Goal: Obtain resource: Download file/media

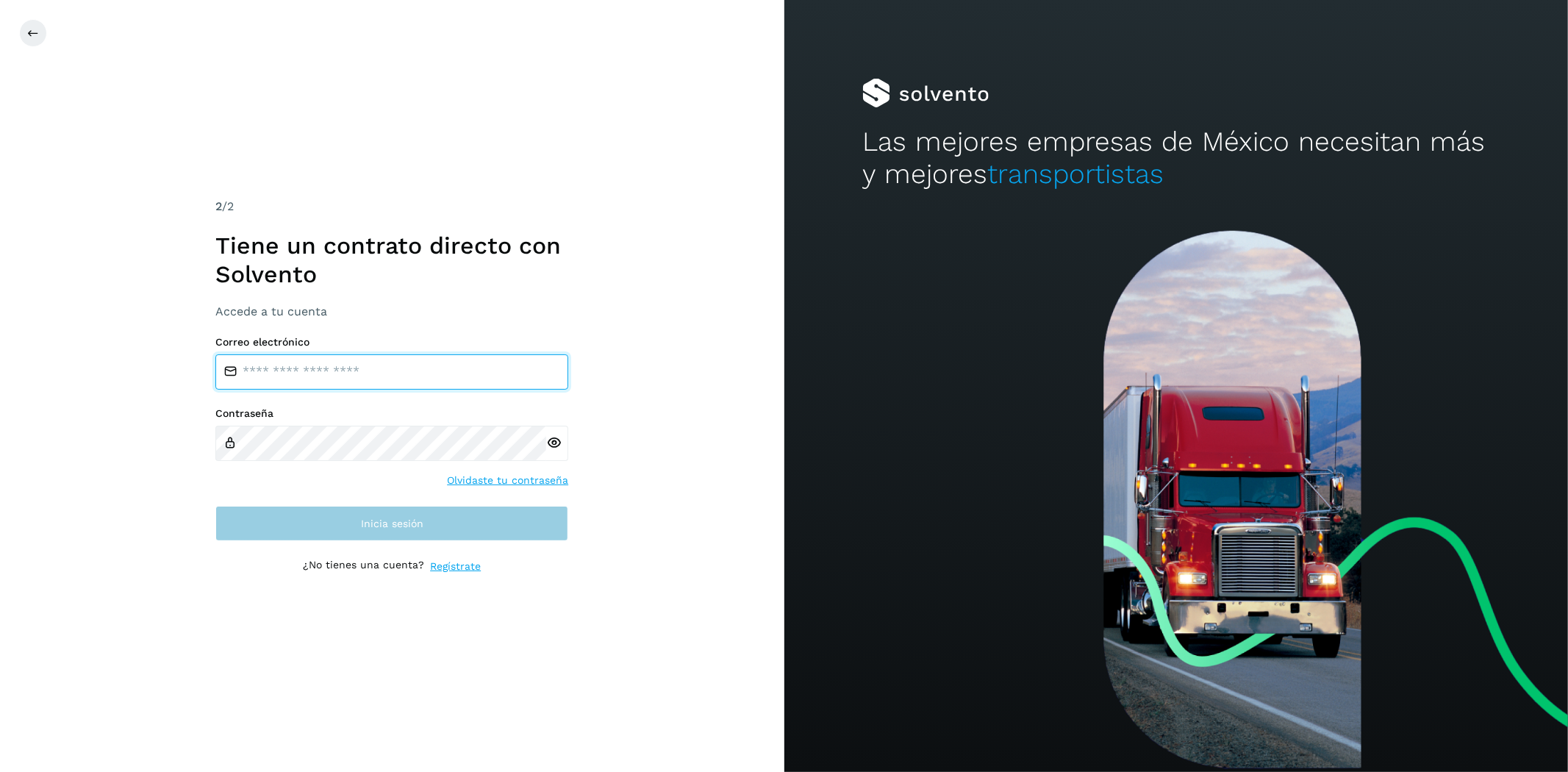
type input "**********"
click at [457, 516] on button "Inicia sesión" at bounding box center [392, 523] width 353 height 35
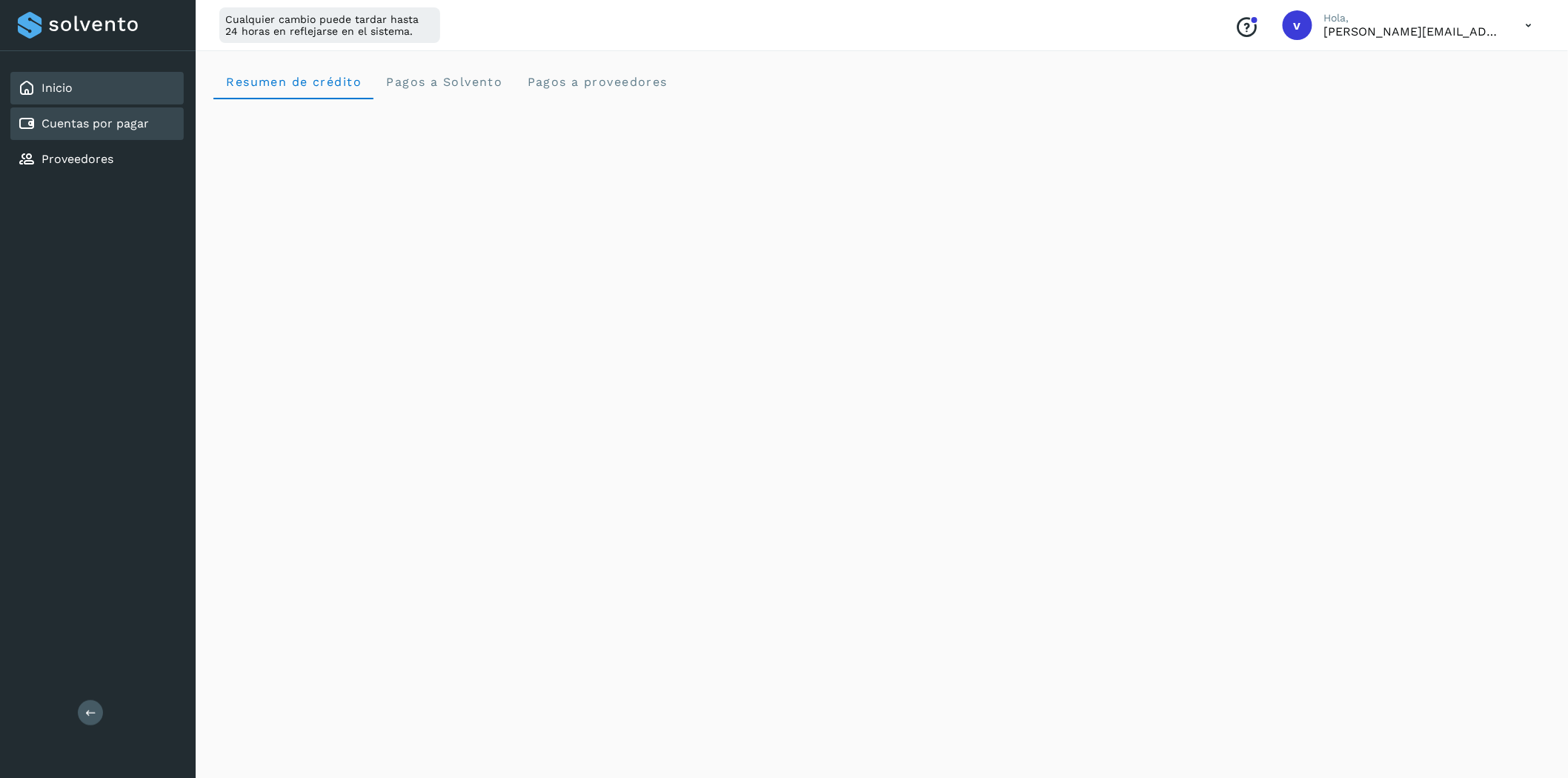
drag, startPoint x: 52, startPoint y: 124, endPoint x: 65, endPoint y: 126, distance: 13.2
click at [52, 124] on link "Cuentas por pagar" at bounding box center [95, 123] width 108 height 14
click at [115, 121] on link "Cuentas por pagar" at bounding box center [95, 123] width 108 height 14
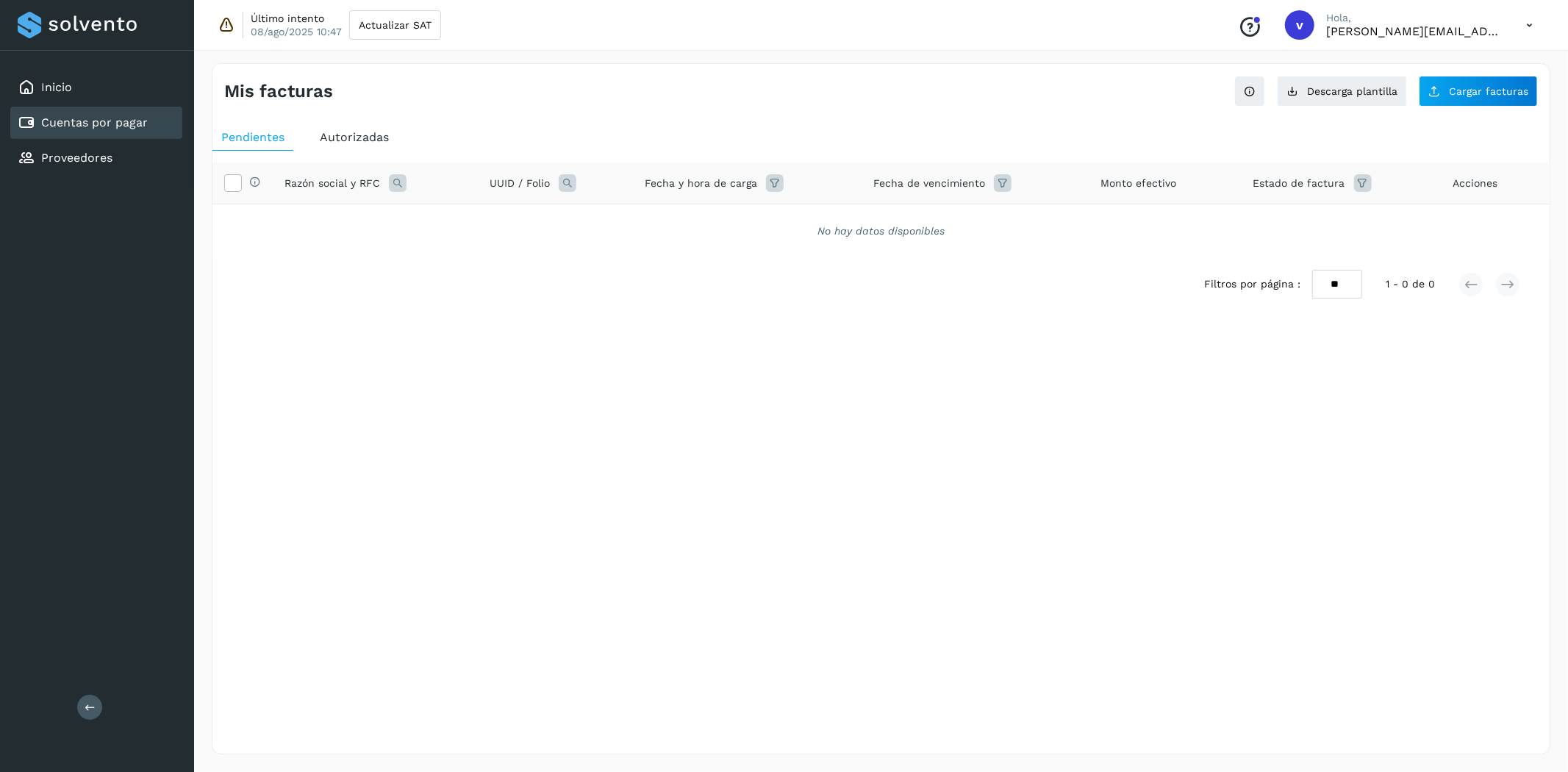
click at [370, 140] on span "Autorizadas" at bounding box center [354, 137] width 70 height 14
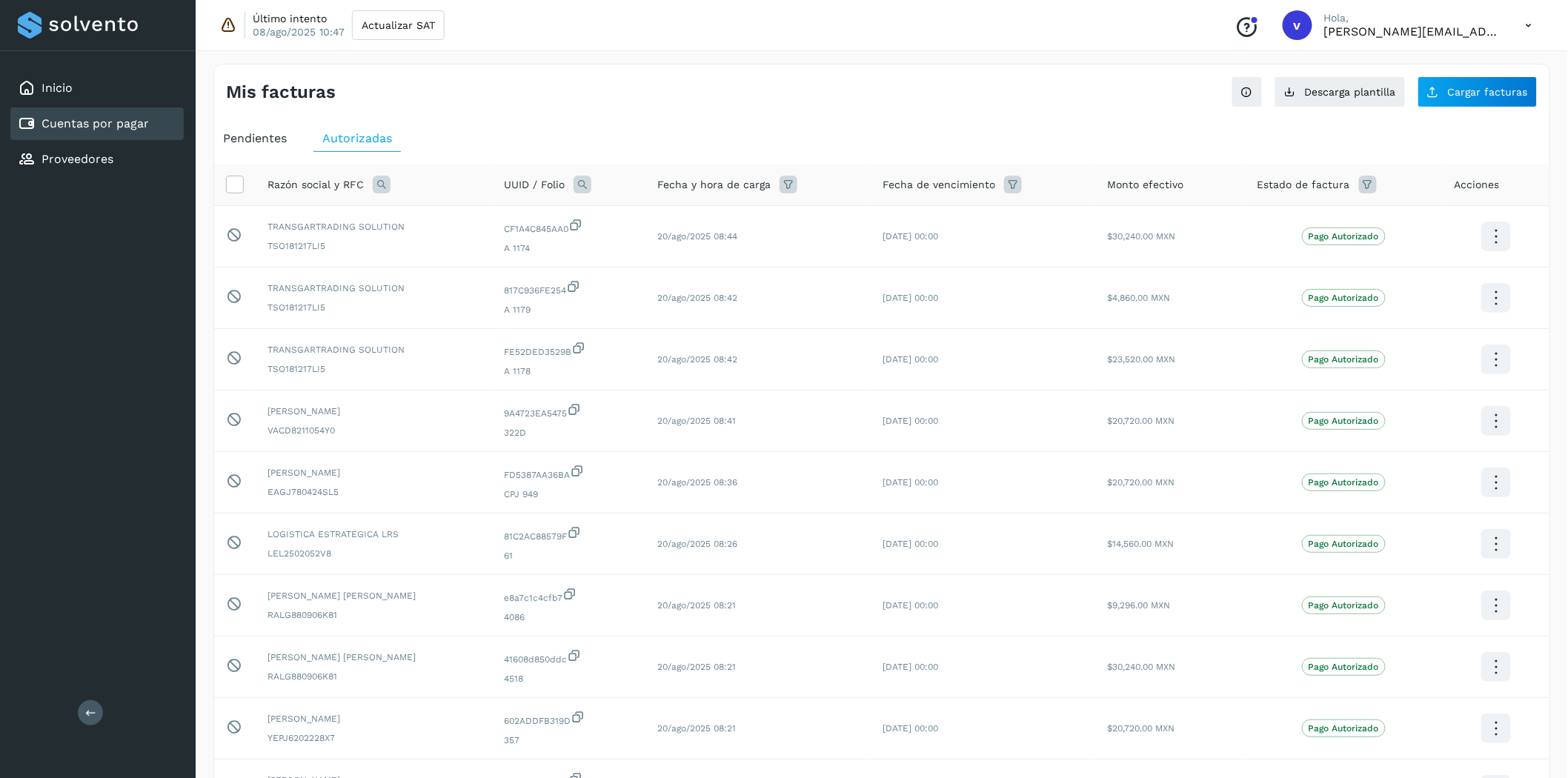
click at [798, 183] on icon at bounding box center [789, 185] width 18 height 18
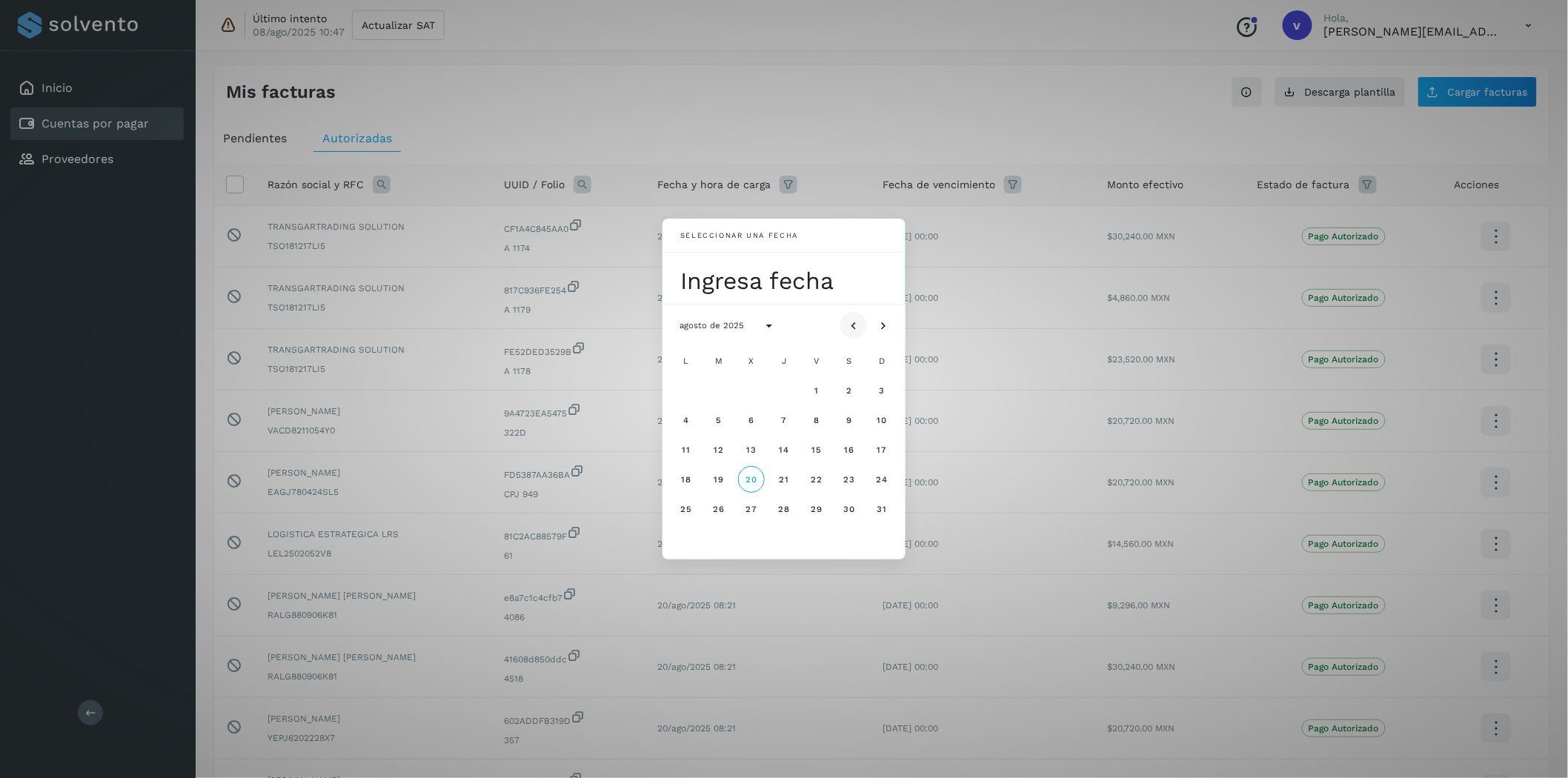
click at [855, 322] on icon "Mes anterior" at bounding box center [853, 326] width 15 height 15
click at [822, 390] on button "4" at bounding box center [817, 390] width 27 height 27
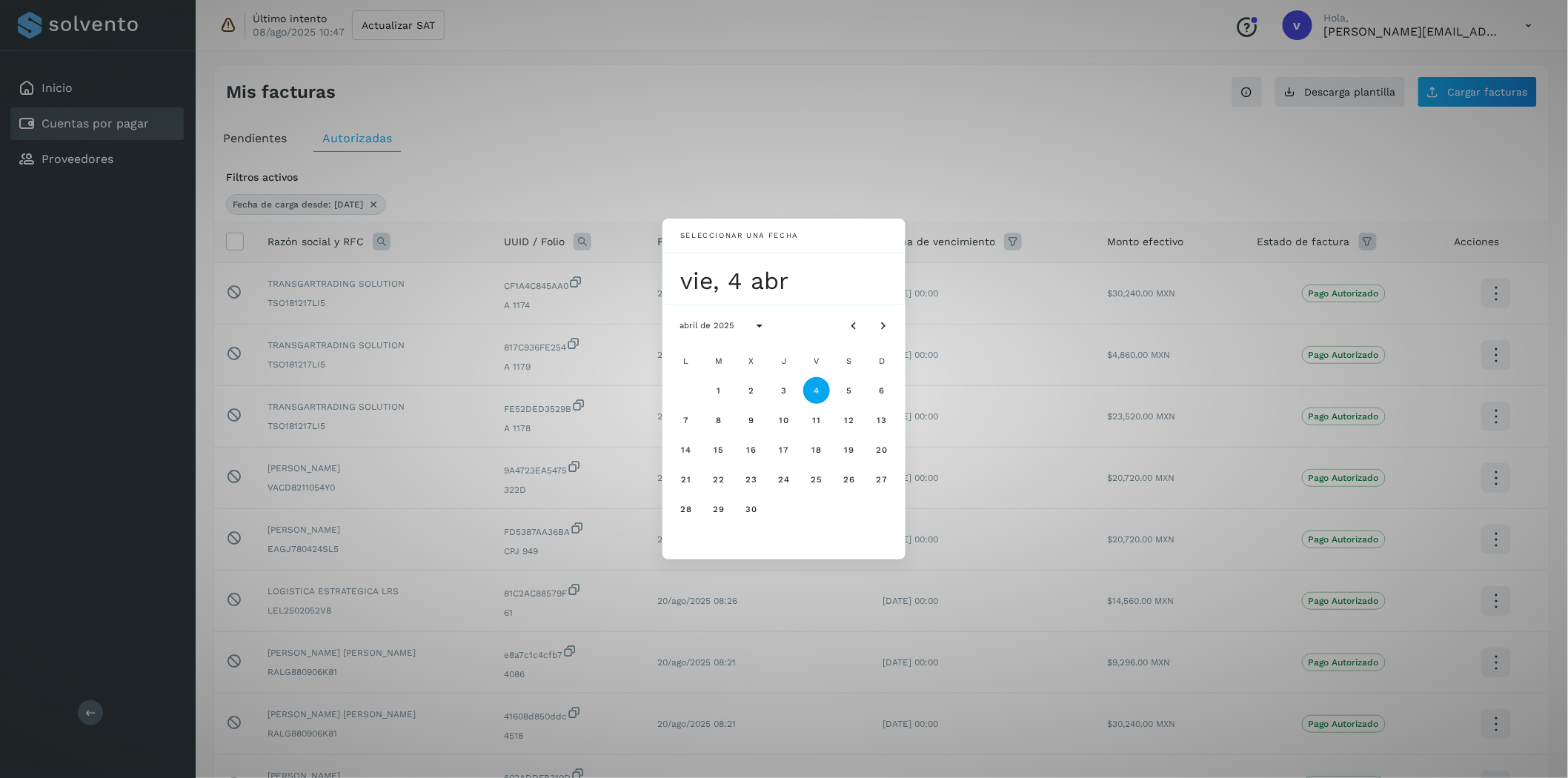
click at [840, 158] on div "Seleccionar una fecha vie, 4 abr abril de 2025 L M X J V S D 1 2 3 4 5 6 7 8 9 …" at bounding box center [784, 389] width 1568 height 778
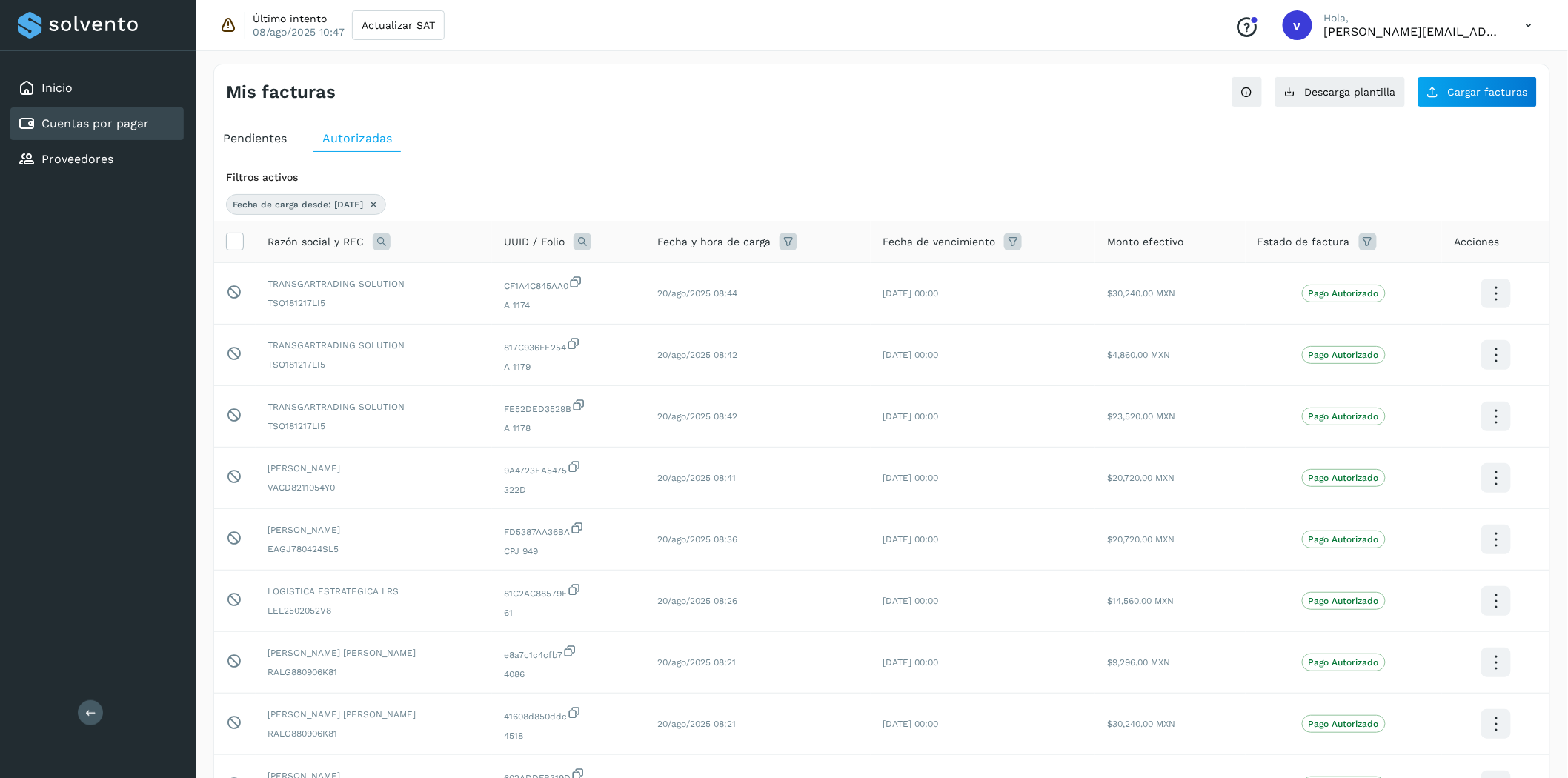
click at [379, 204] on icon at bounding box center [373, 204] width 12 height 12
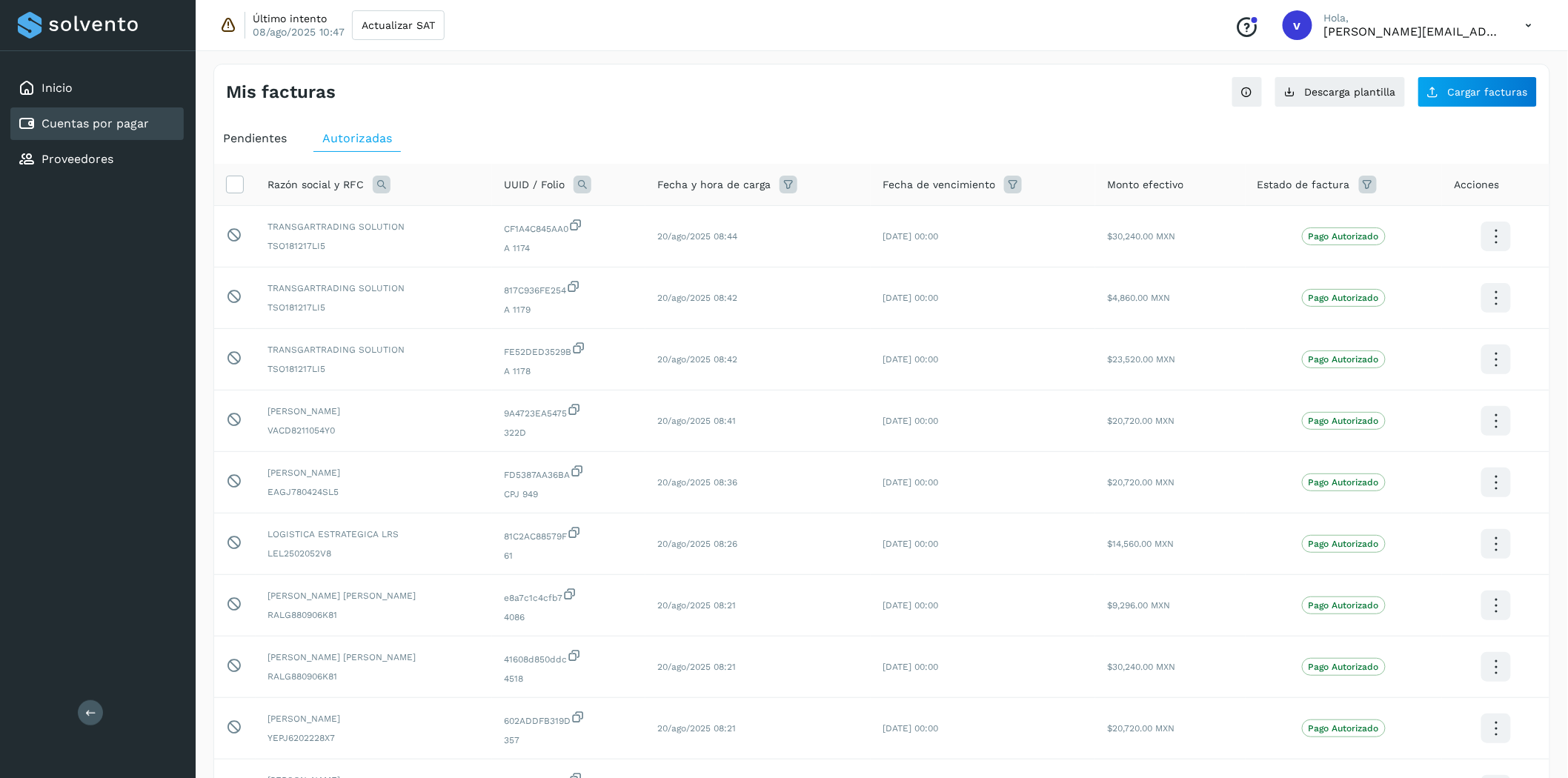
click at [795, 190] on icon at bounding box center [789, 185] width 18 height 18
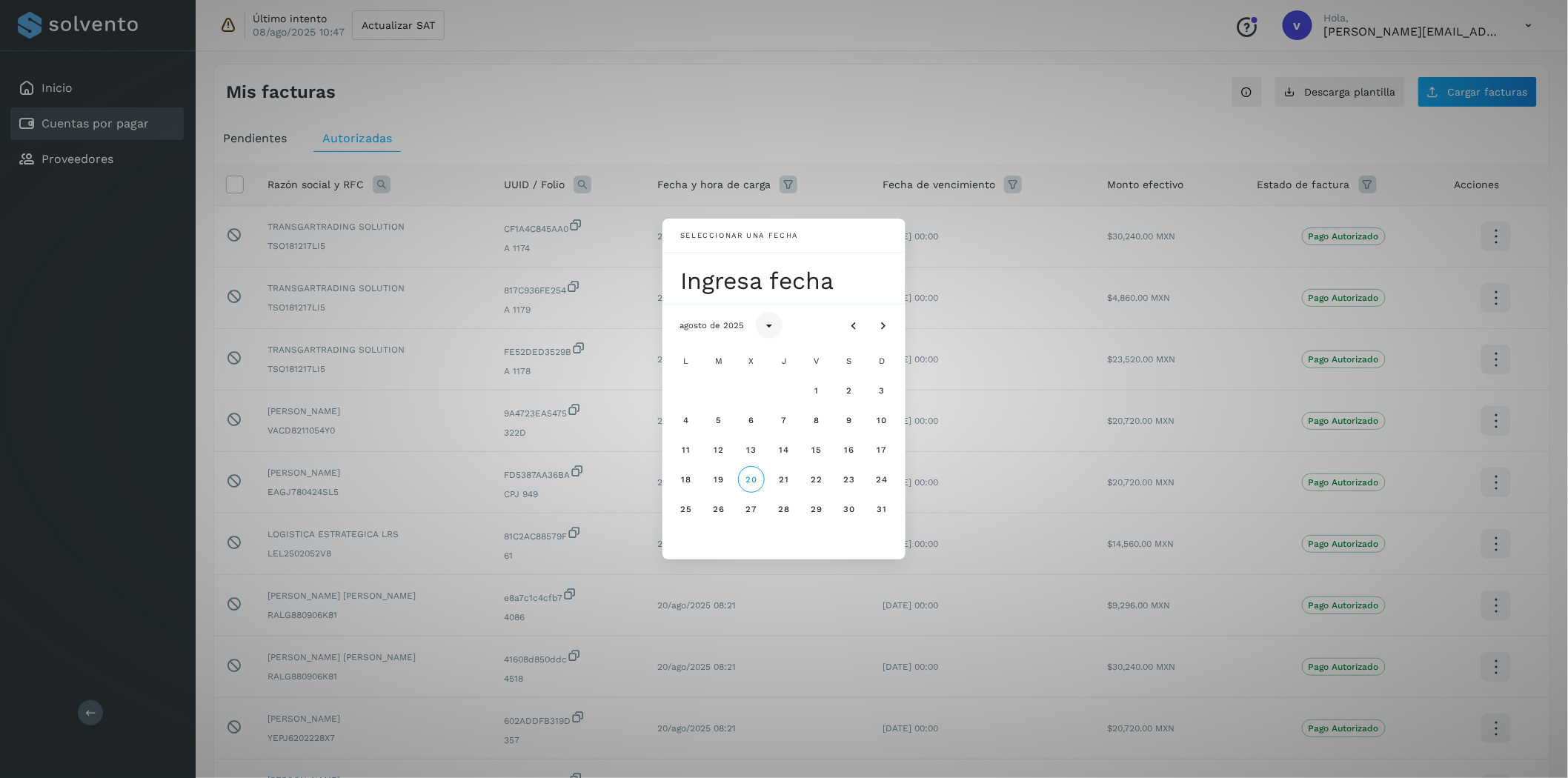
click at [767, 329] on icon "Seleccionar año" at bounding box center [769, 326] width 15 height 15
click at [761, 448] on button "2025" at bounding box center [784, 453] width 47 height 27
click at [856, 325] on icon "Mes anterior" at bounding box center [853, 326] width 15 height 15
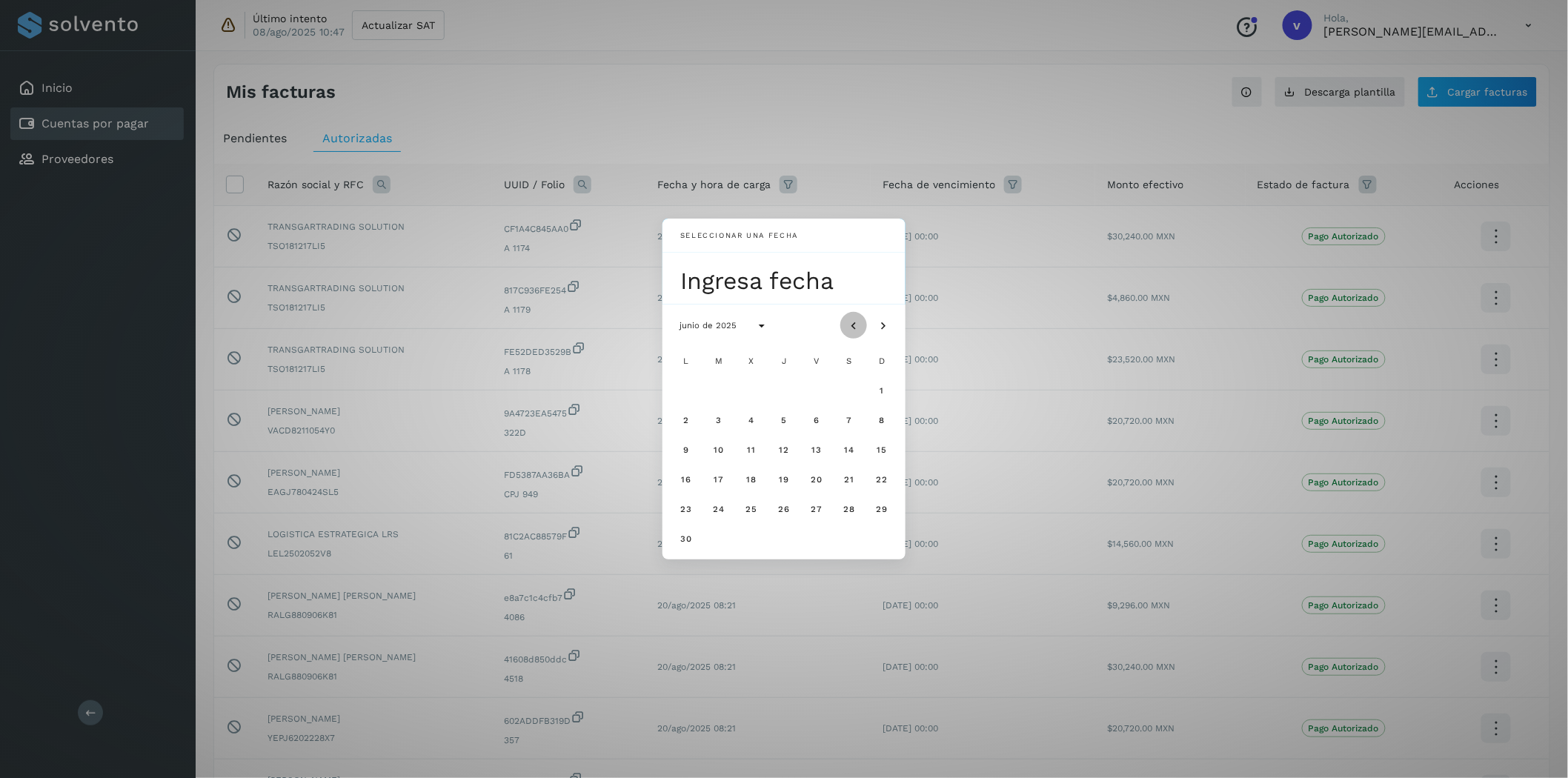
click at [856, 325] on icon "Mes anterior" at bounding box center [853, 326] width 15 height 15
click at [816, 388] on span "4" at bounding box center [816, 390] width 7 height 11
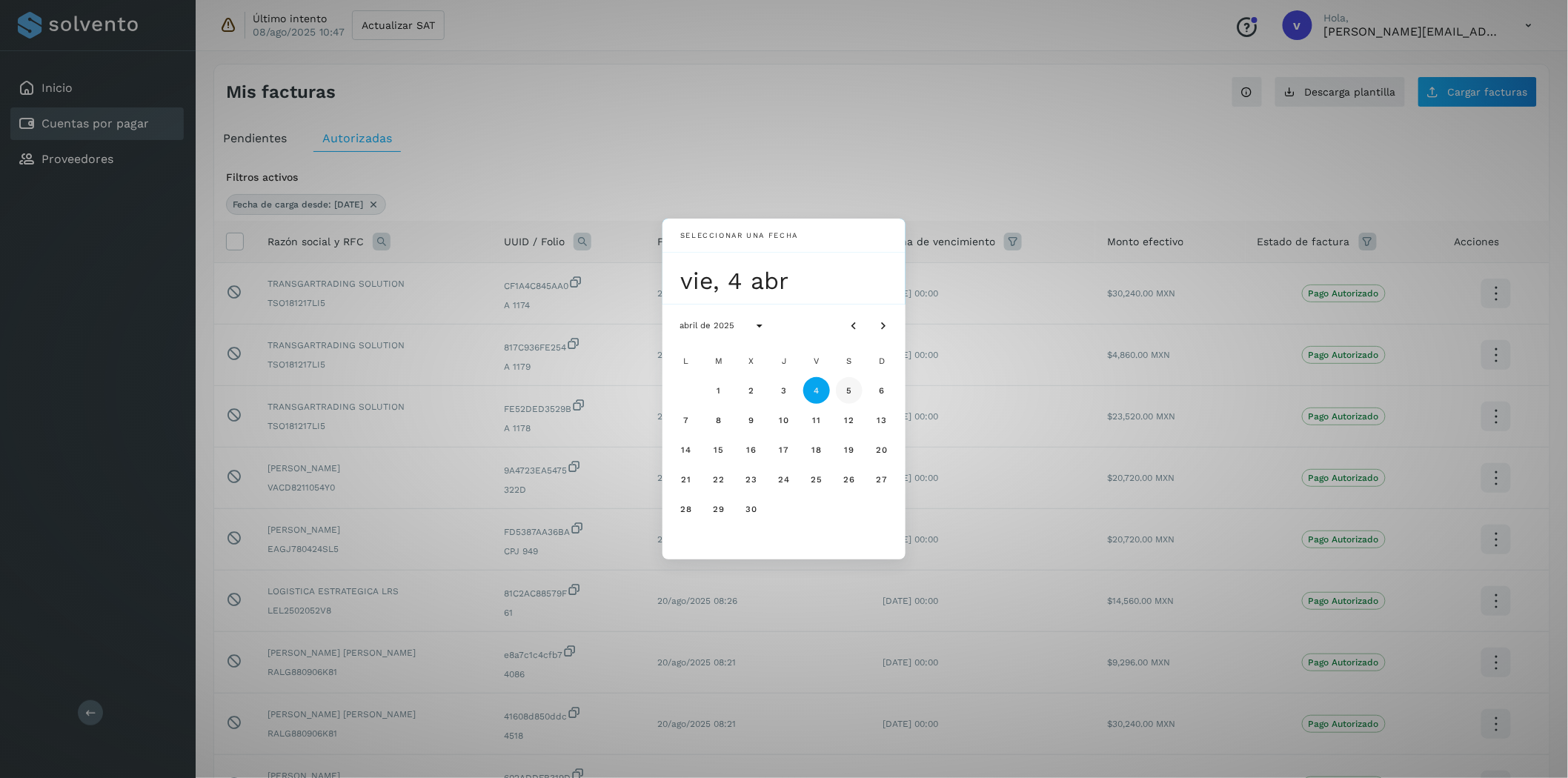
click at [847, 391] on span "5" at bounding box center [848, 390] width 7 height 11
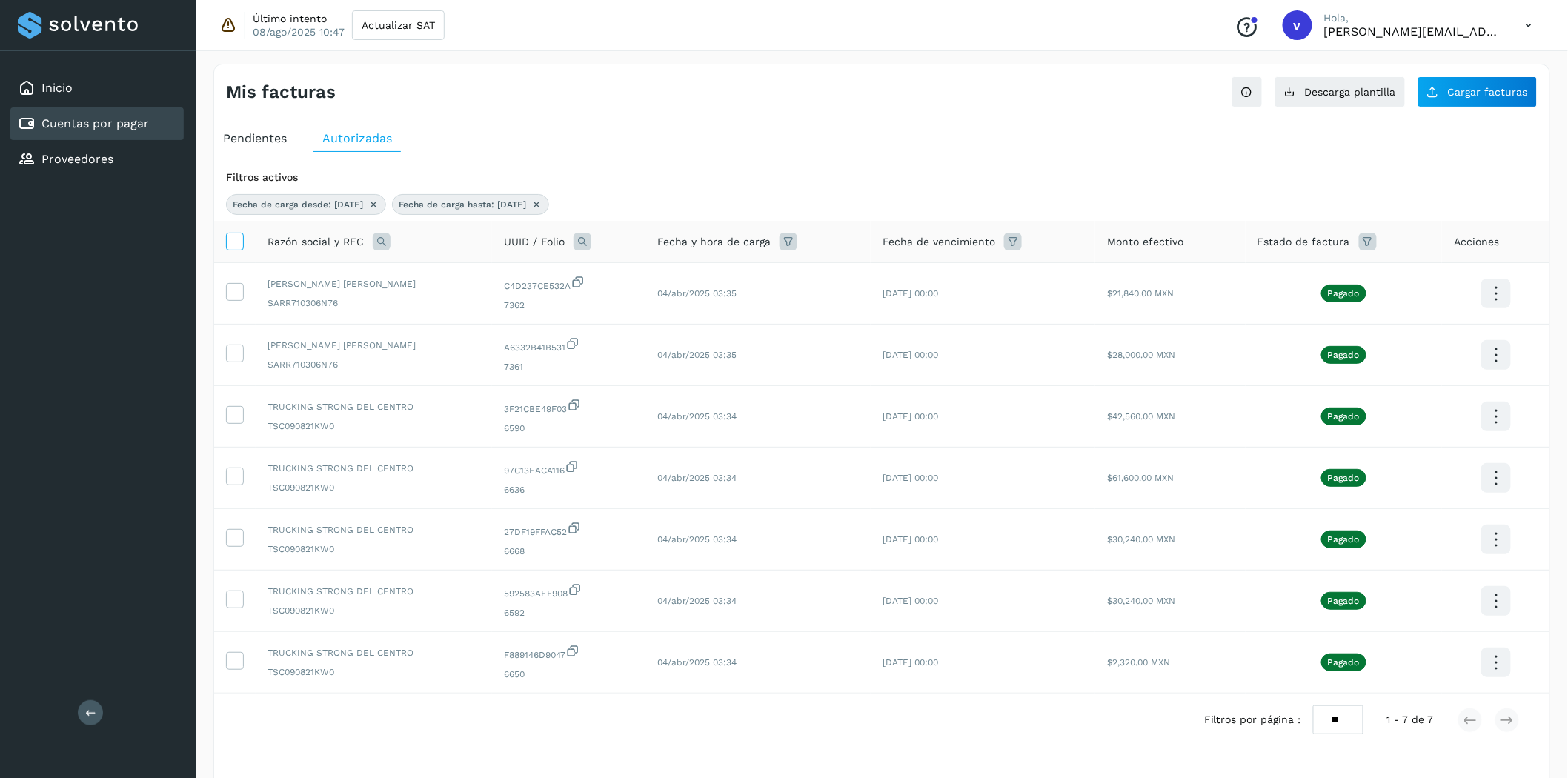
click at [239, 246] on icon at bounding box center [235, 241] width 16 height 16
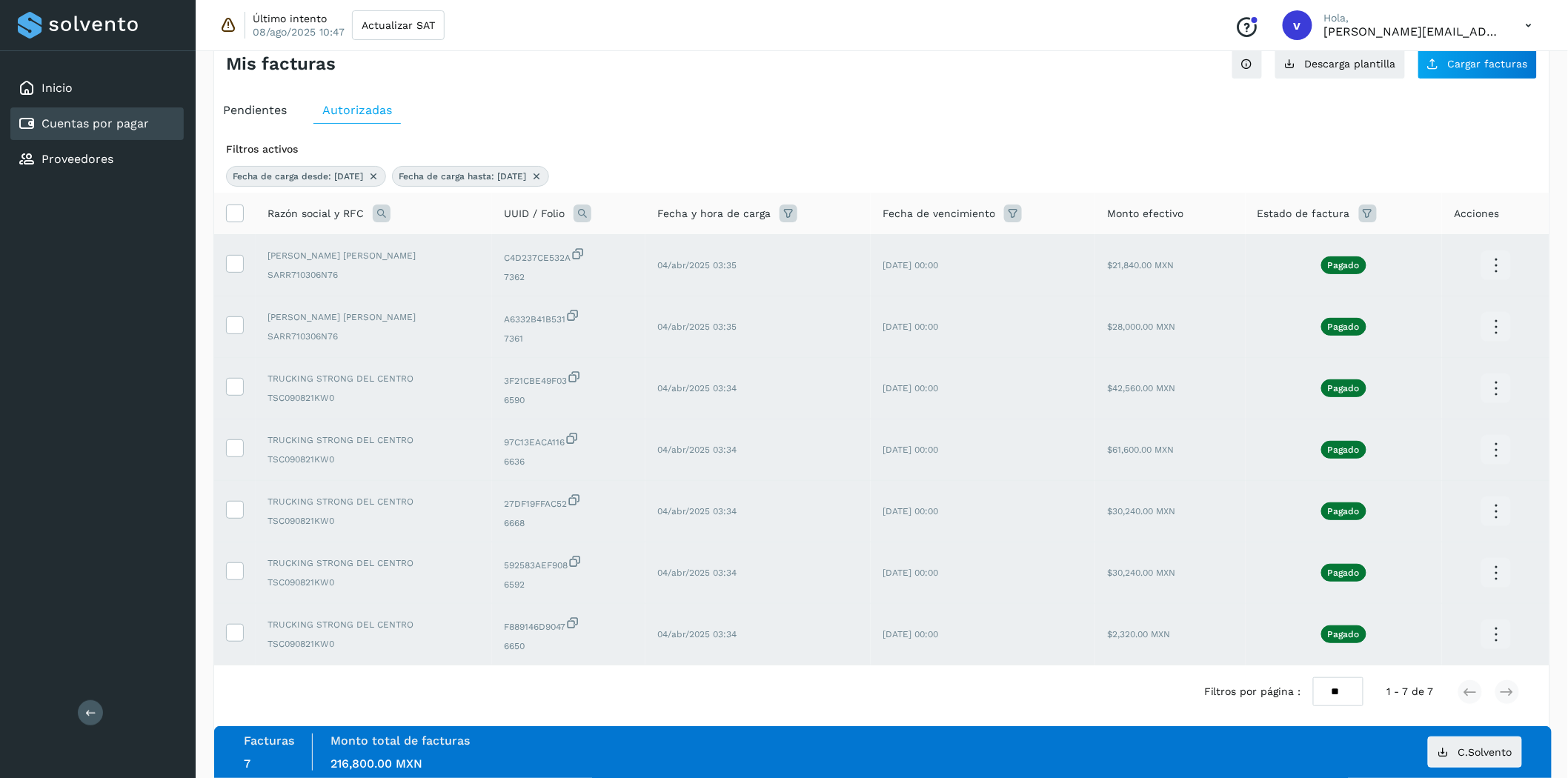
scroll to position [45, 0]
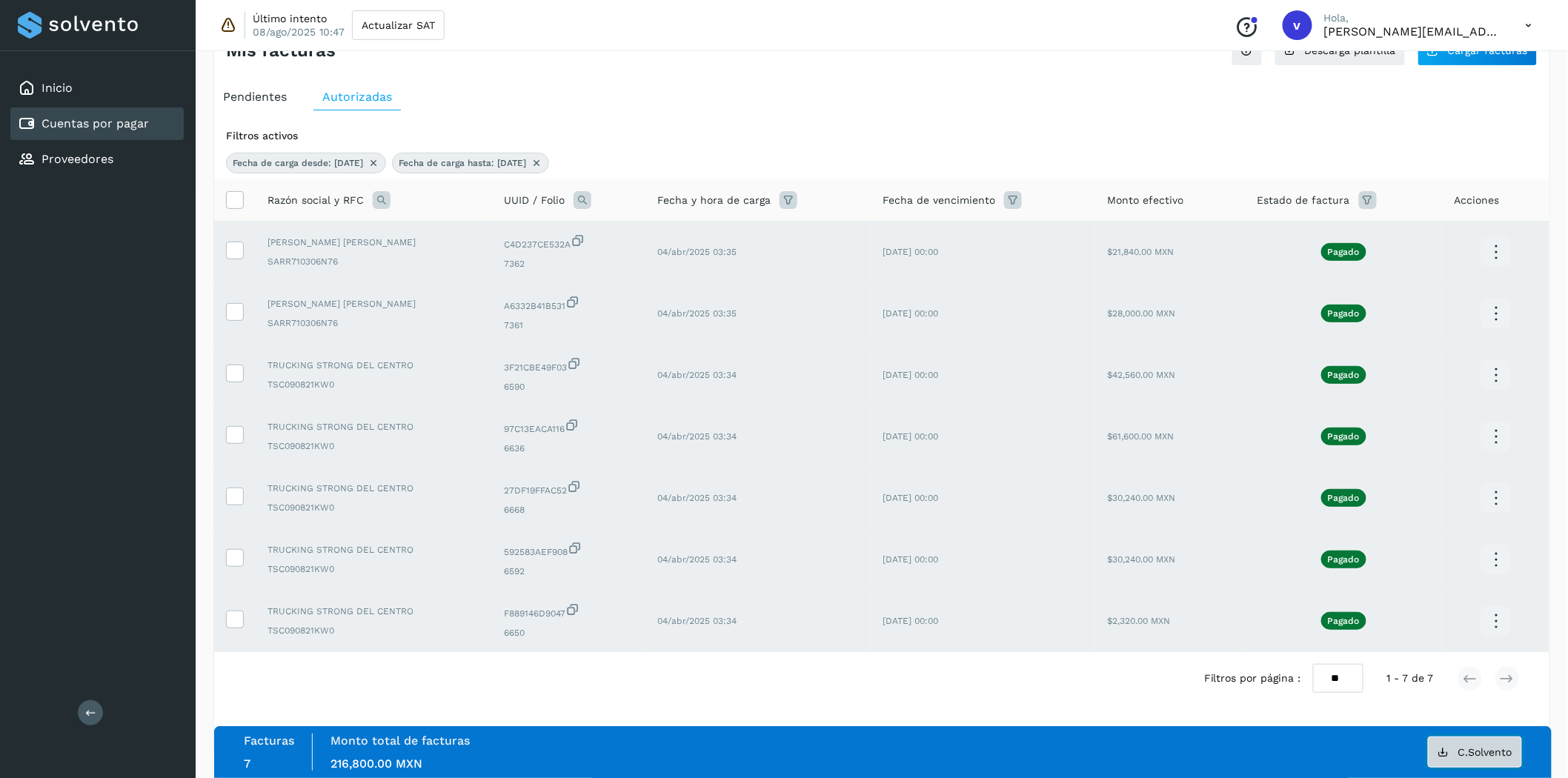
click at [1478, 749] on span "C.Solvento" at bounding box center [1485, 752] width 54 height 11
drag, startPoint x: 235, startPoint y: 192, endPoint x: 143, endPoint y: 260, distance: 114.4
click at [235, 192] on icon at bounding box center [235, 199] width 16 height 16
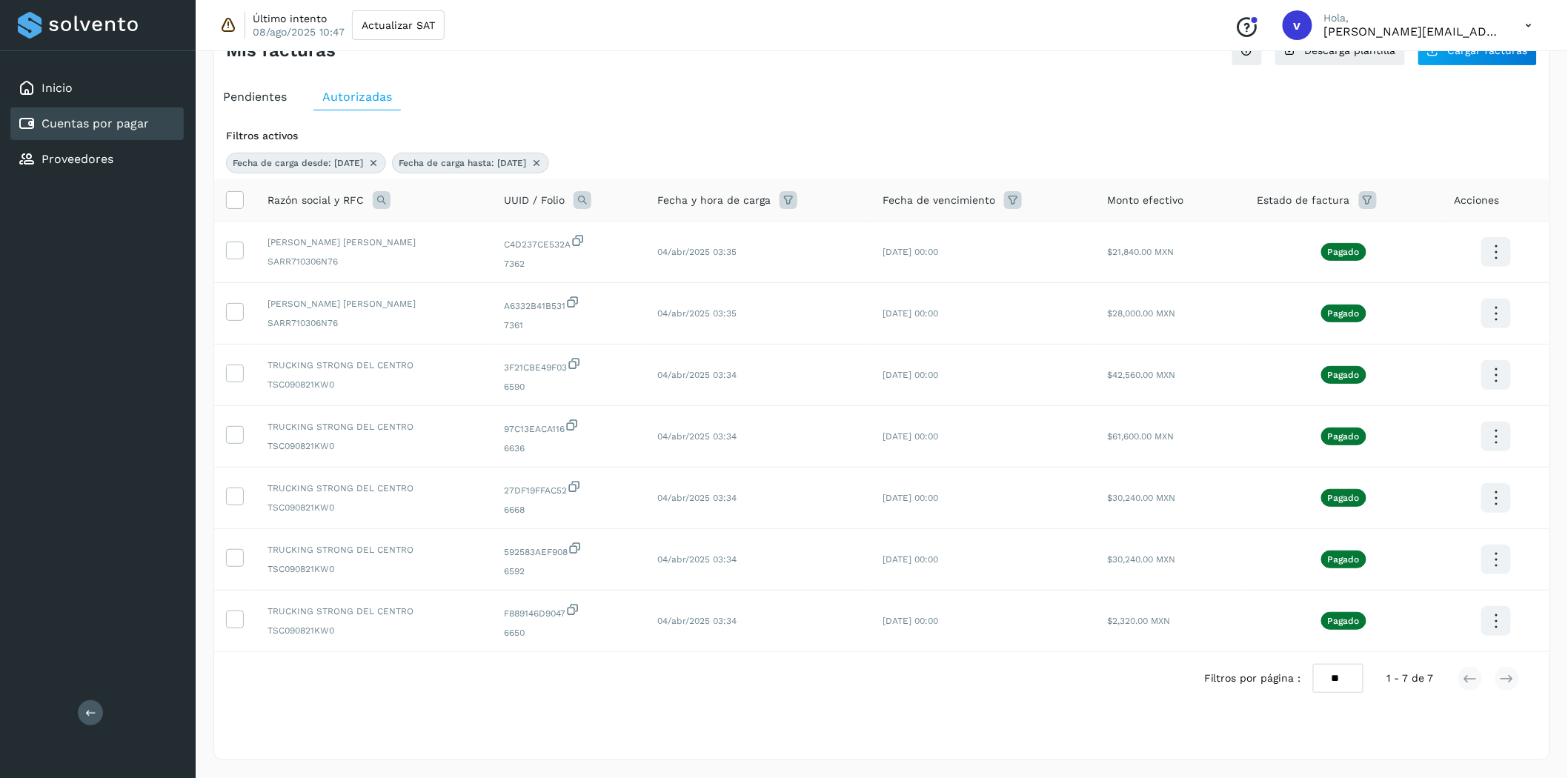
click at [780, 203] on icon at bounding box center [789, 200] width 18 height 18
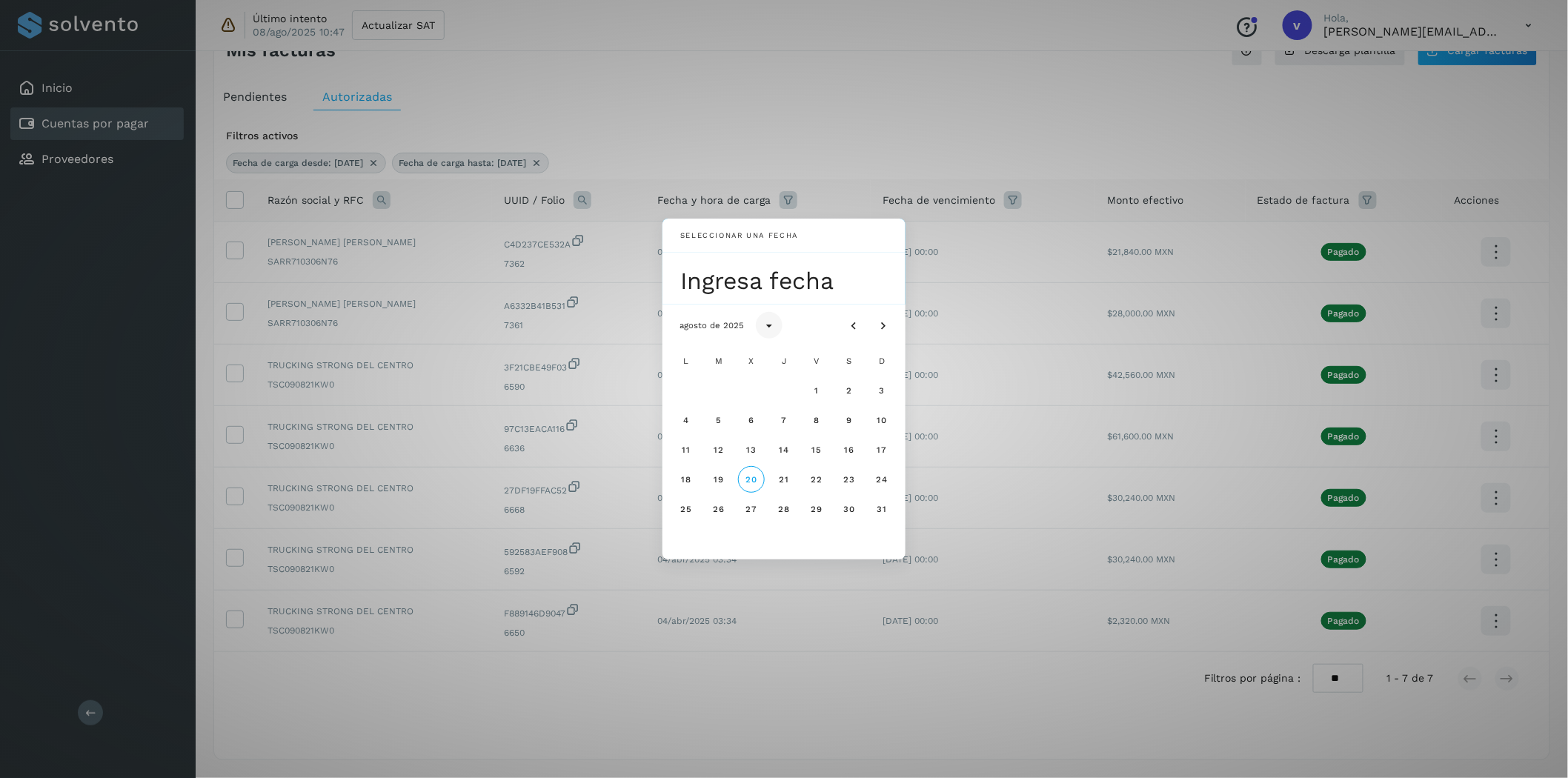
click at [768, 327] on icon "Seleccionar año" at bounding box center [769, 326] width 15 height 15
click at [782, 453] on span "2025" at bounding box center [783, 453] width 25 height 11
click at [727, 332] on button "agosto de 2025" at bounding box center [712, 325] width 89 height 27
click at [807, 400] on button "abr" at bounding box center [817, 399] width 47 height 27
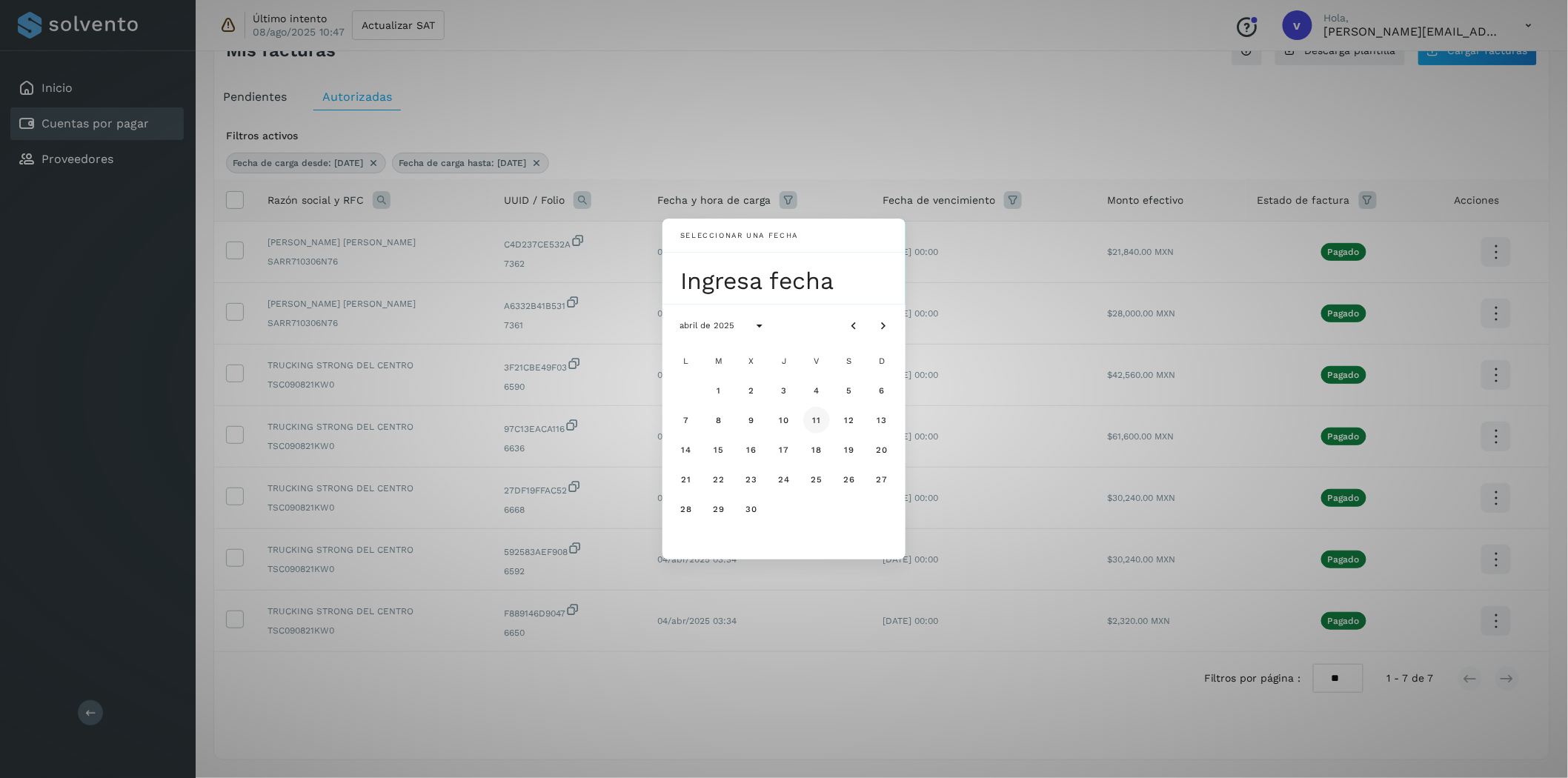
click at [823, 426] on button "11" at bounding box center [817, 420] width 27 height 27
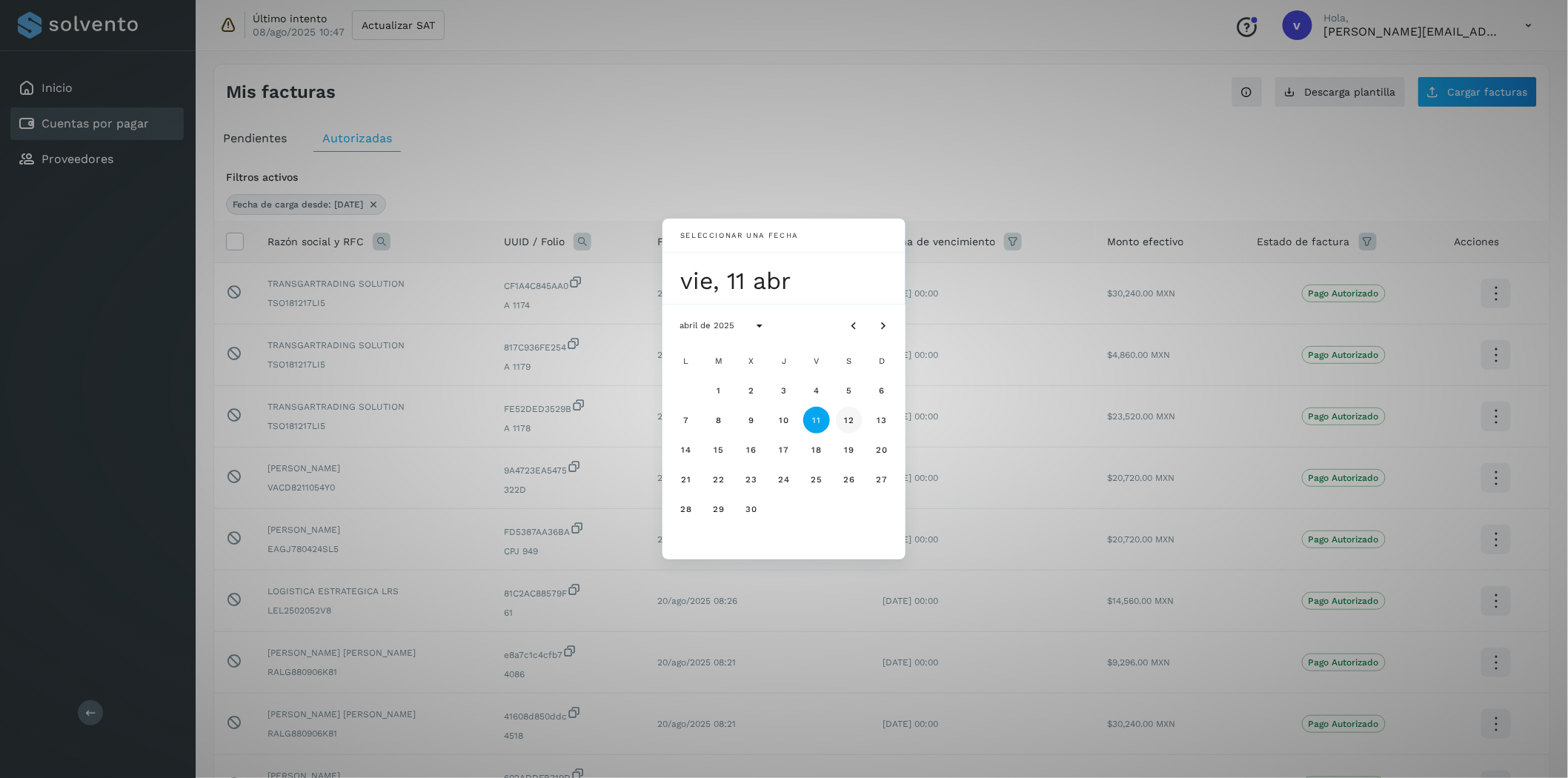
click at [849, 424] on span "12" at bounding box center [848, 420] width 11 height 11
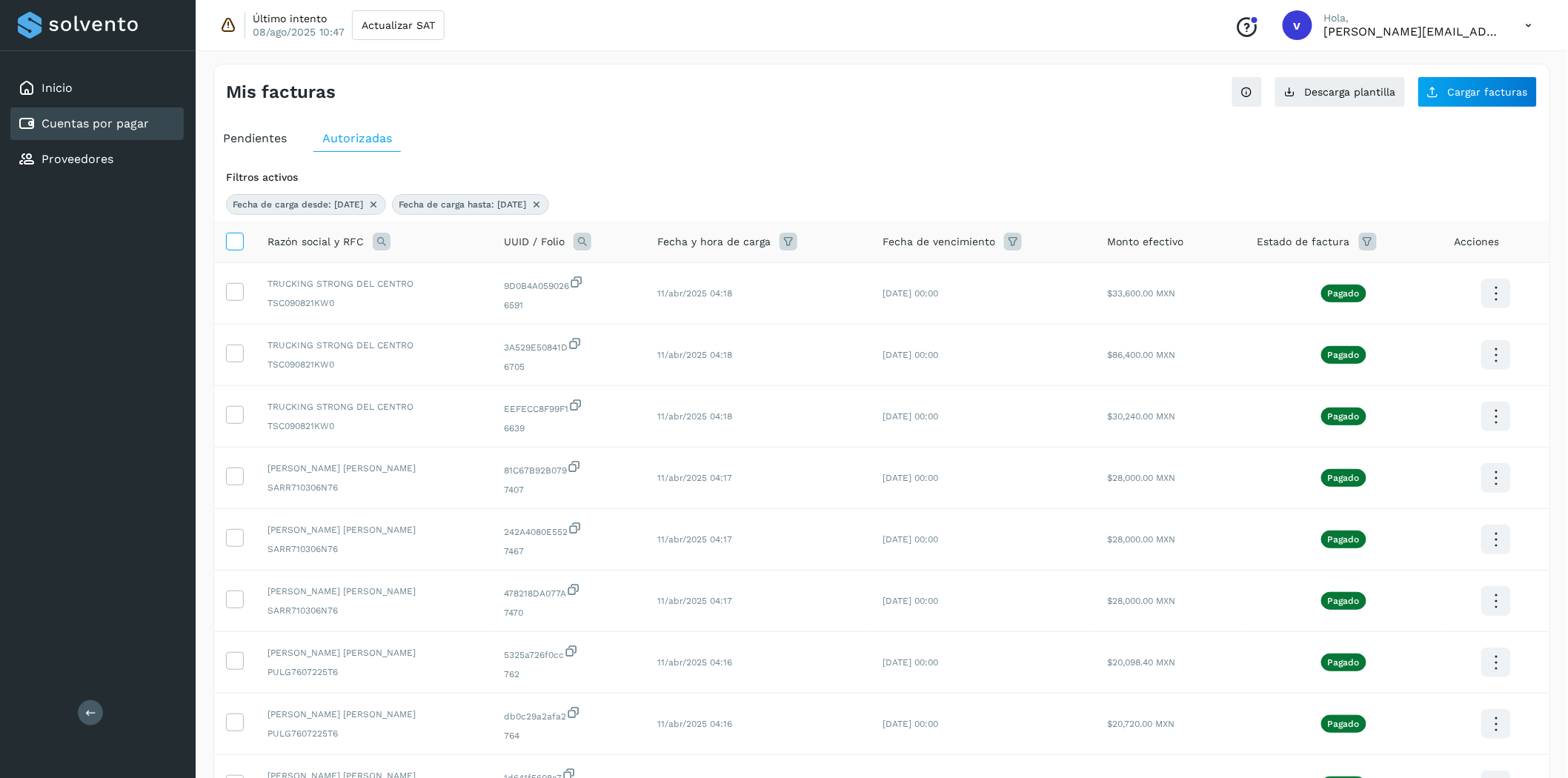
click at [239, 239] on icon at bounding box center [235, 241] width 16 height 16
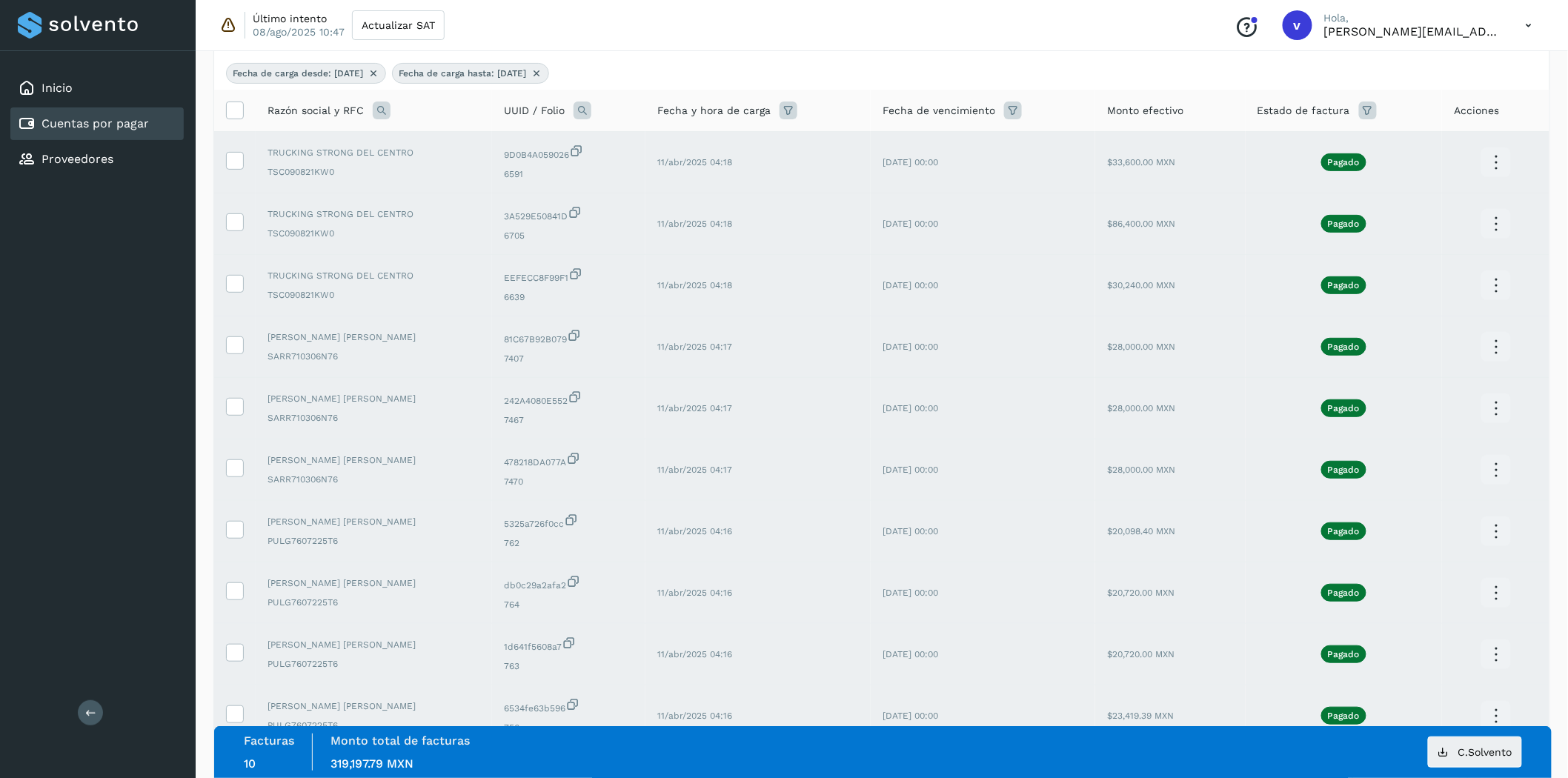
scroll to position [231, 0]
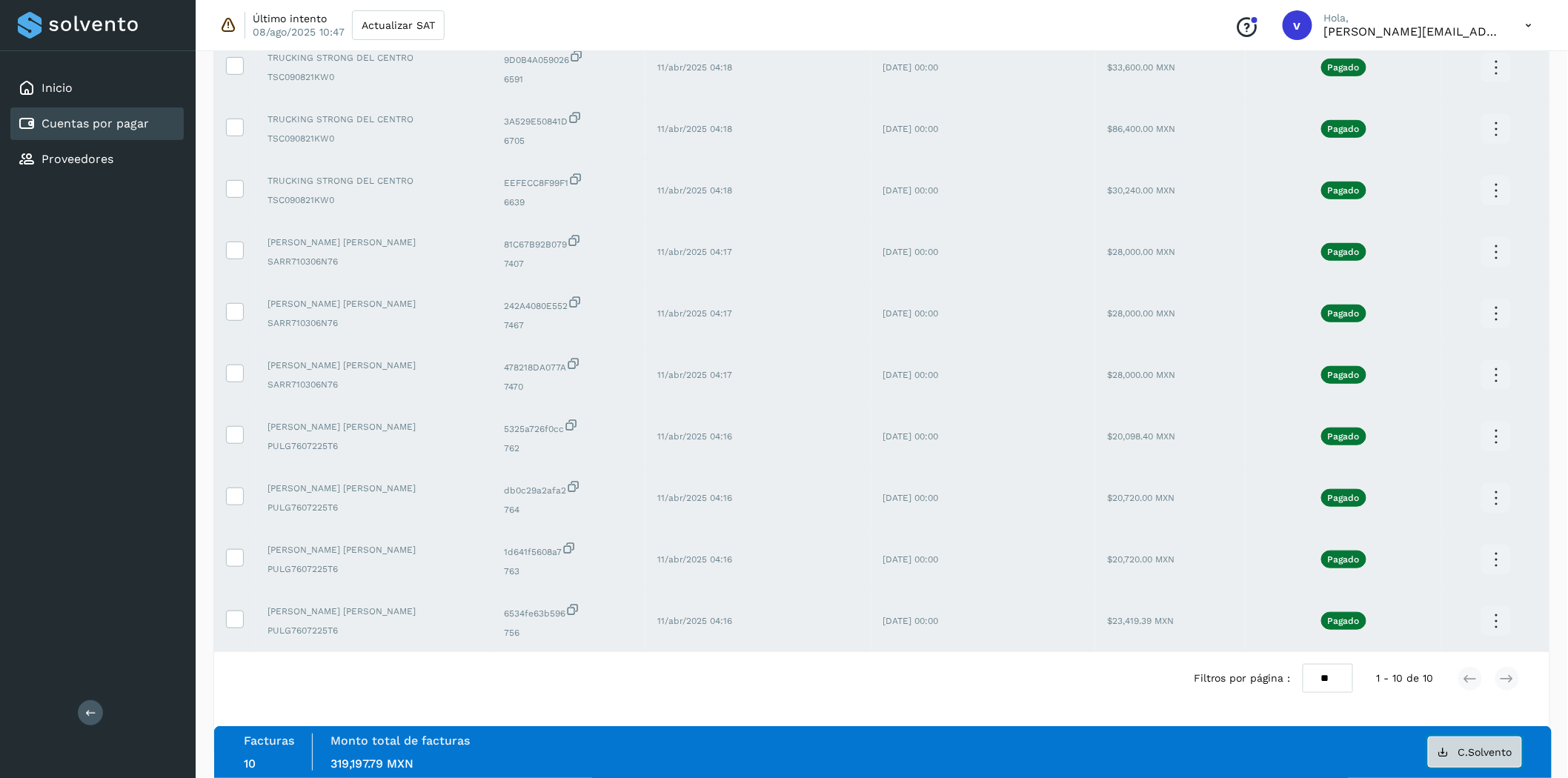
click at [1440, 749] on icon at bounding box center [1444, 752] width 12 height 12
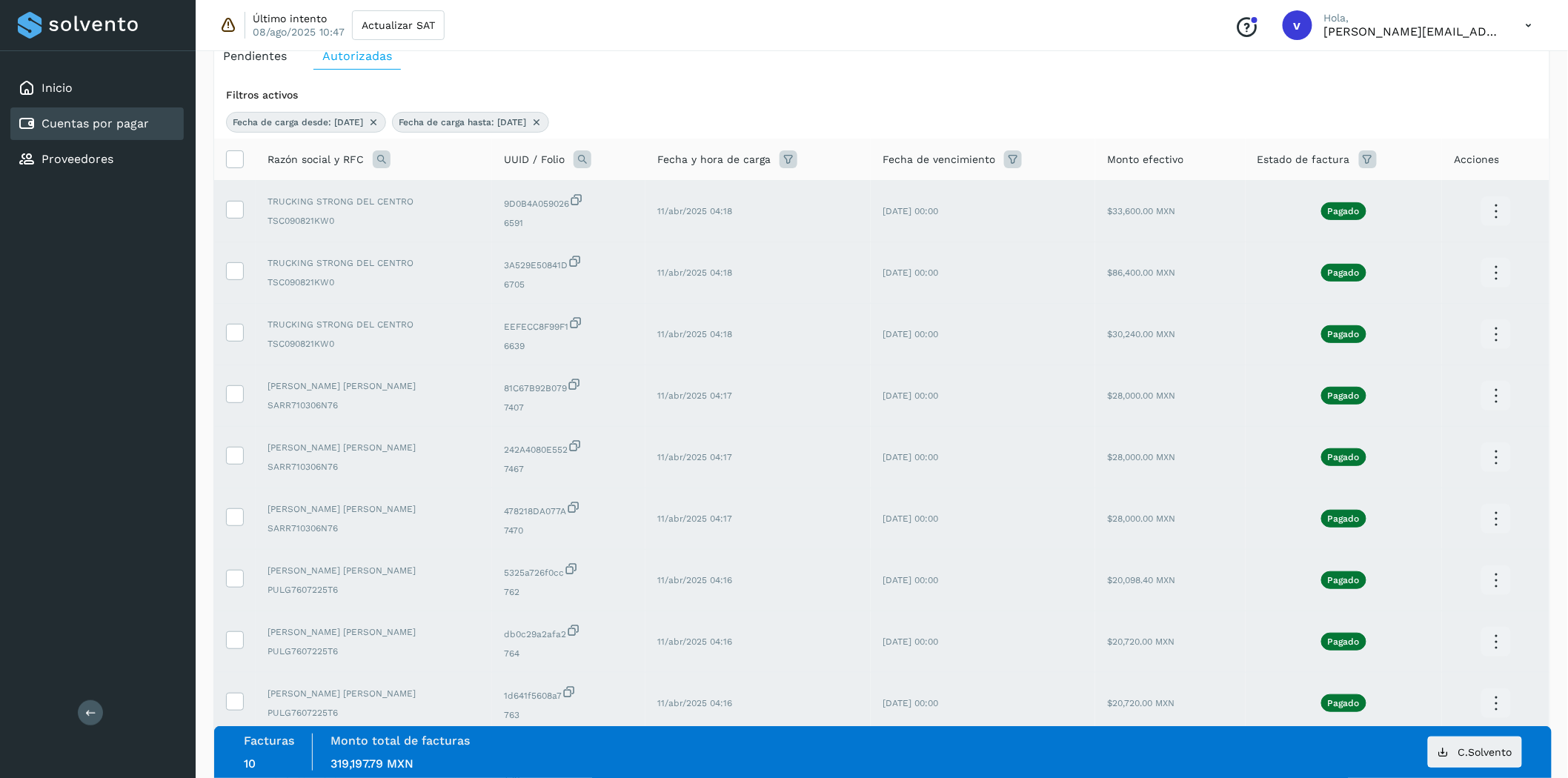
scroll to position [0, 0]
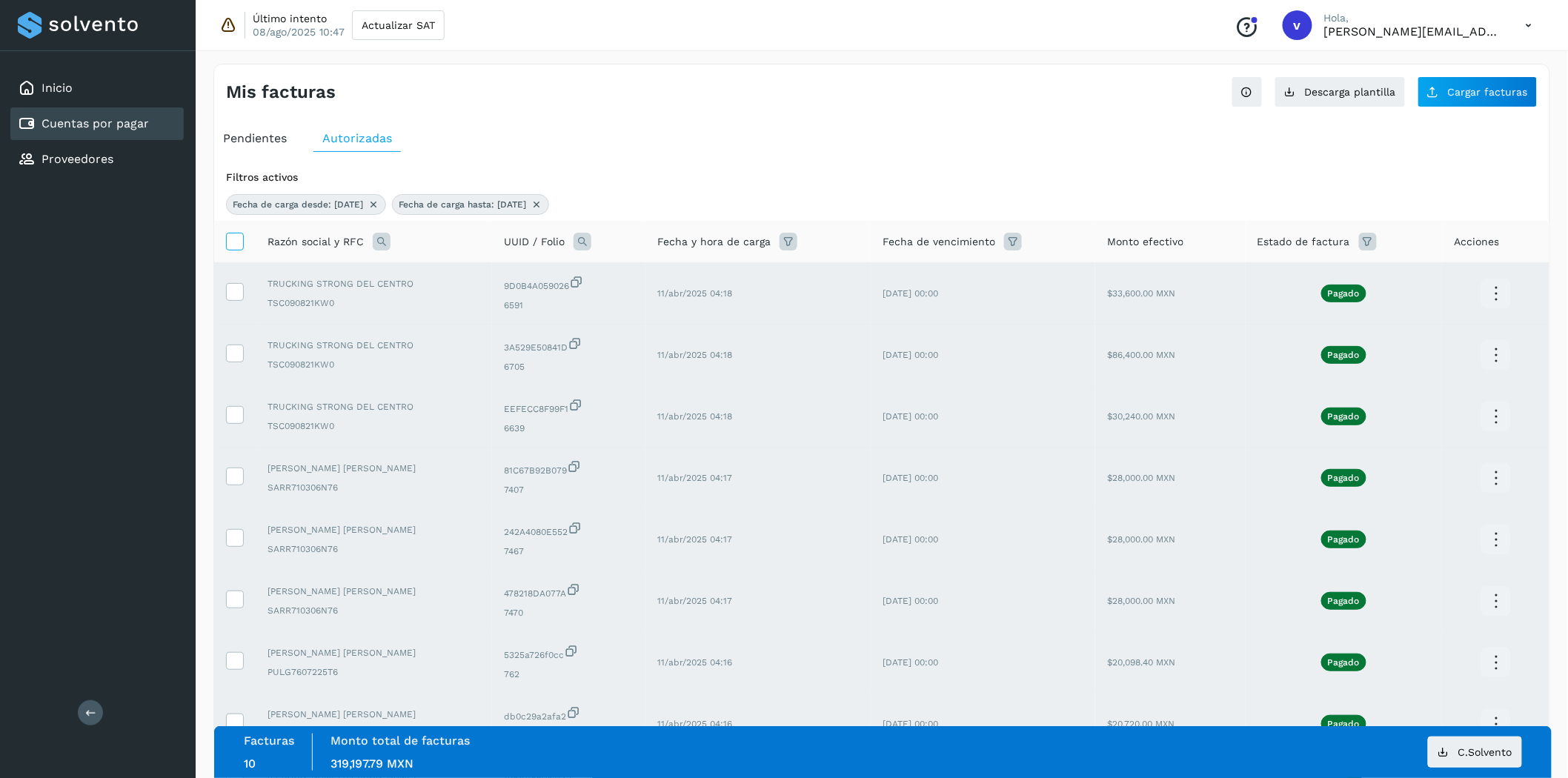
click at [228, 237] on icon at bounding box center [235, 241] width 16 height 16
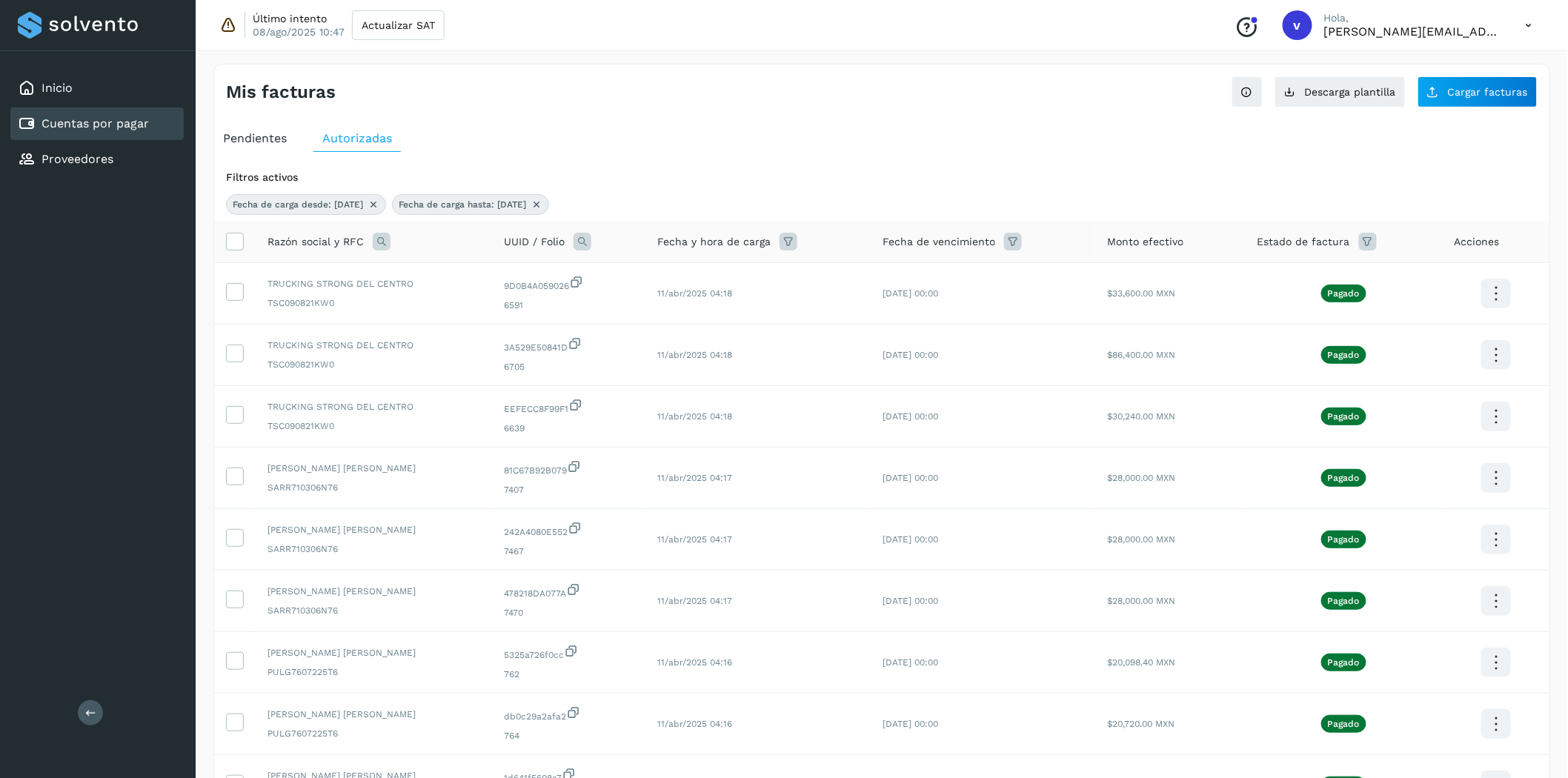
click at [542, 201] on icon at bounding box center [536, 204] width 12 height 12
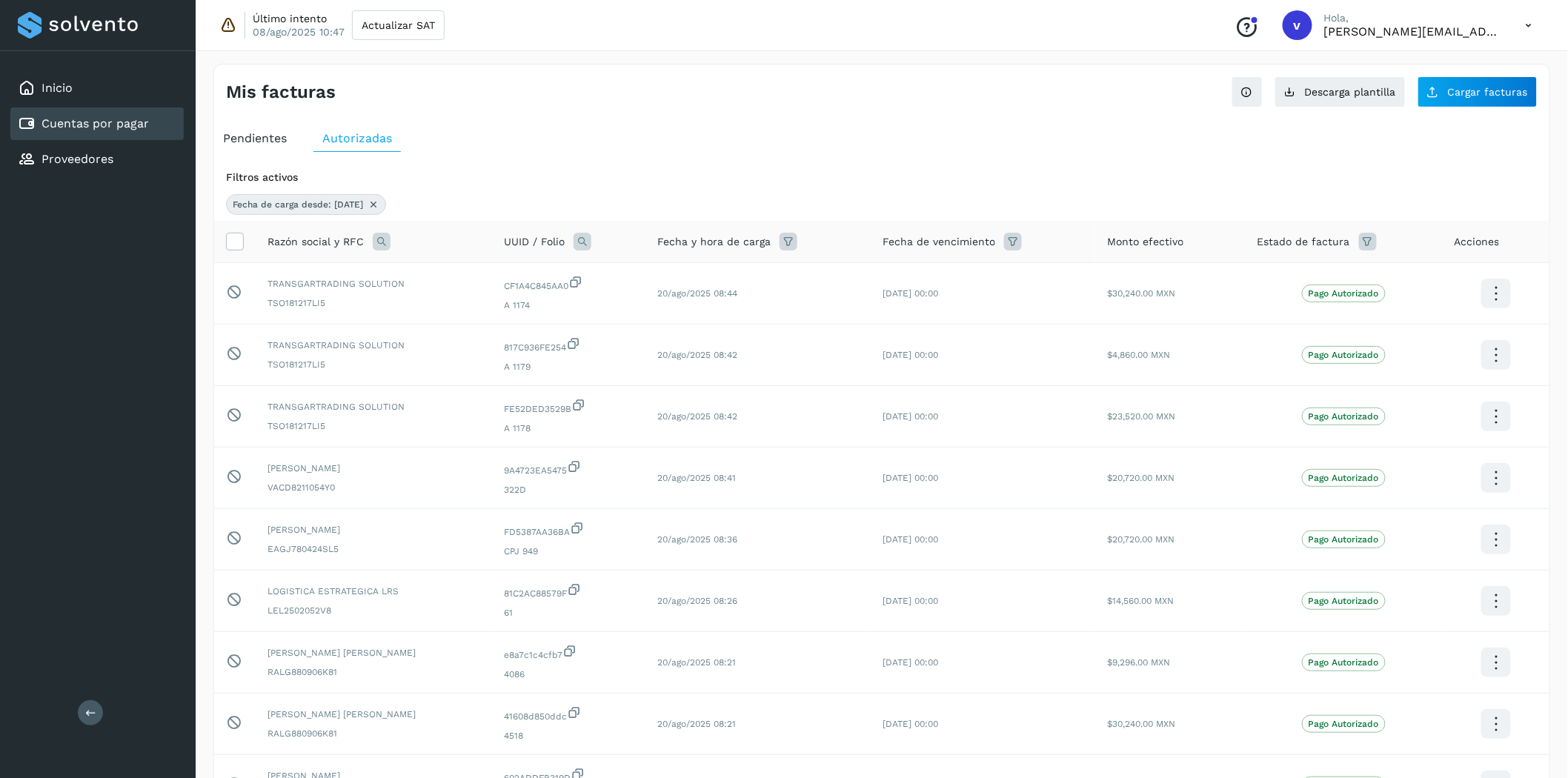
click at [379, 202] on icon at bounding box center [373, 204] width 12 height 12
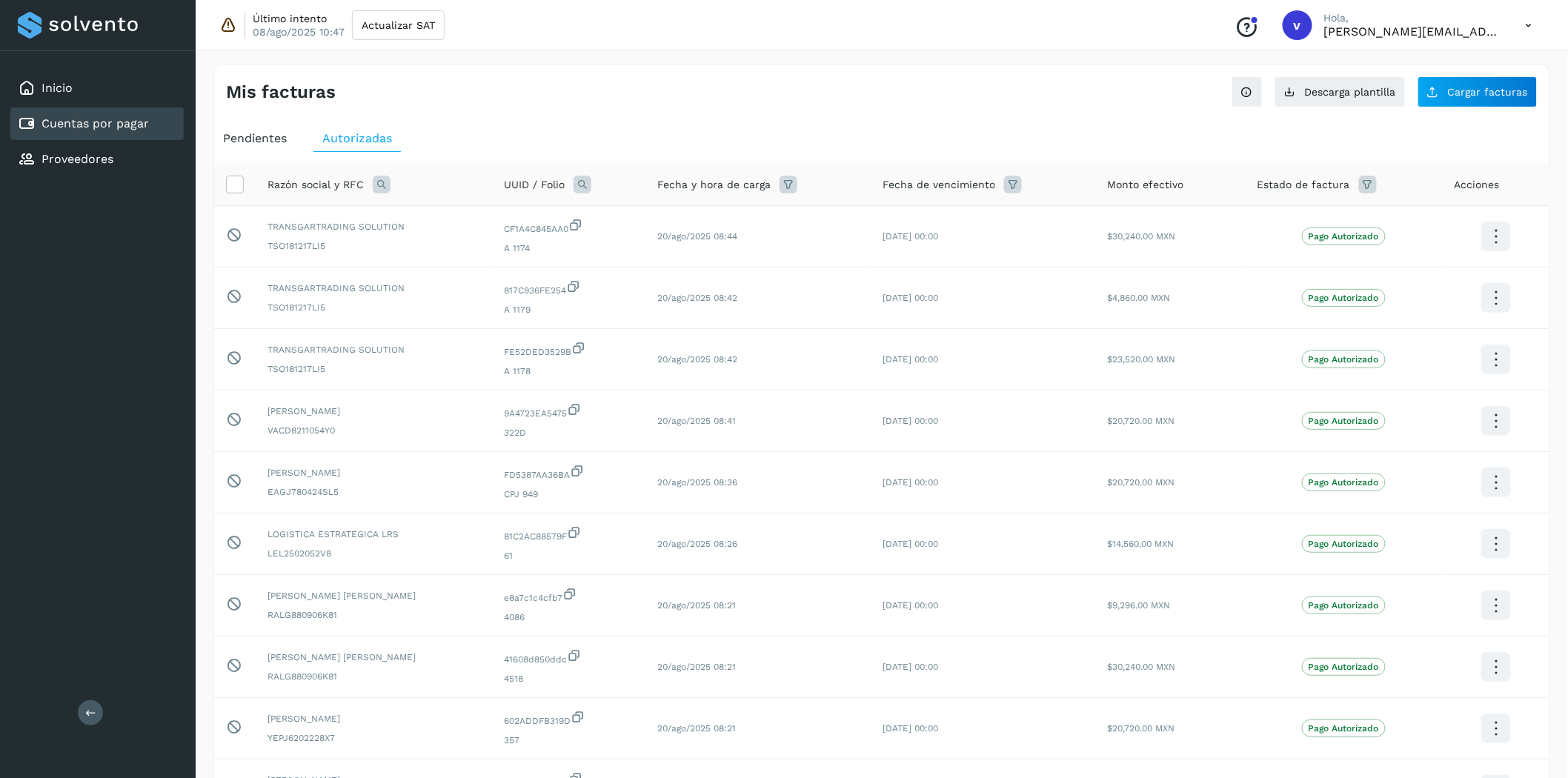
click at [797, 180] on icon at bounding box center [789, 185] width 18 height 18
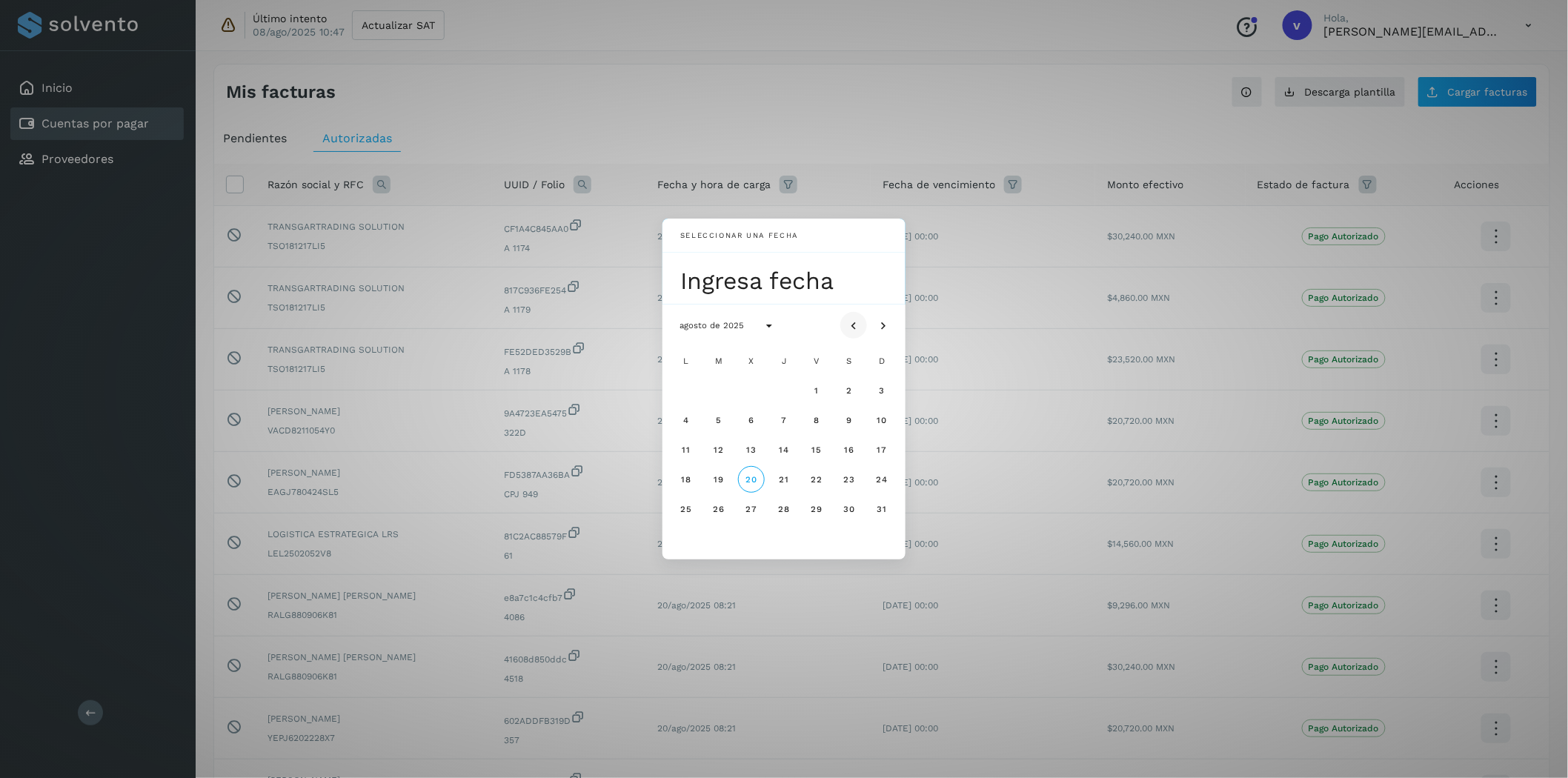
click at [847, 331] on icon "Mes anterior" at bounding box center [853, 326] width 15 height 15
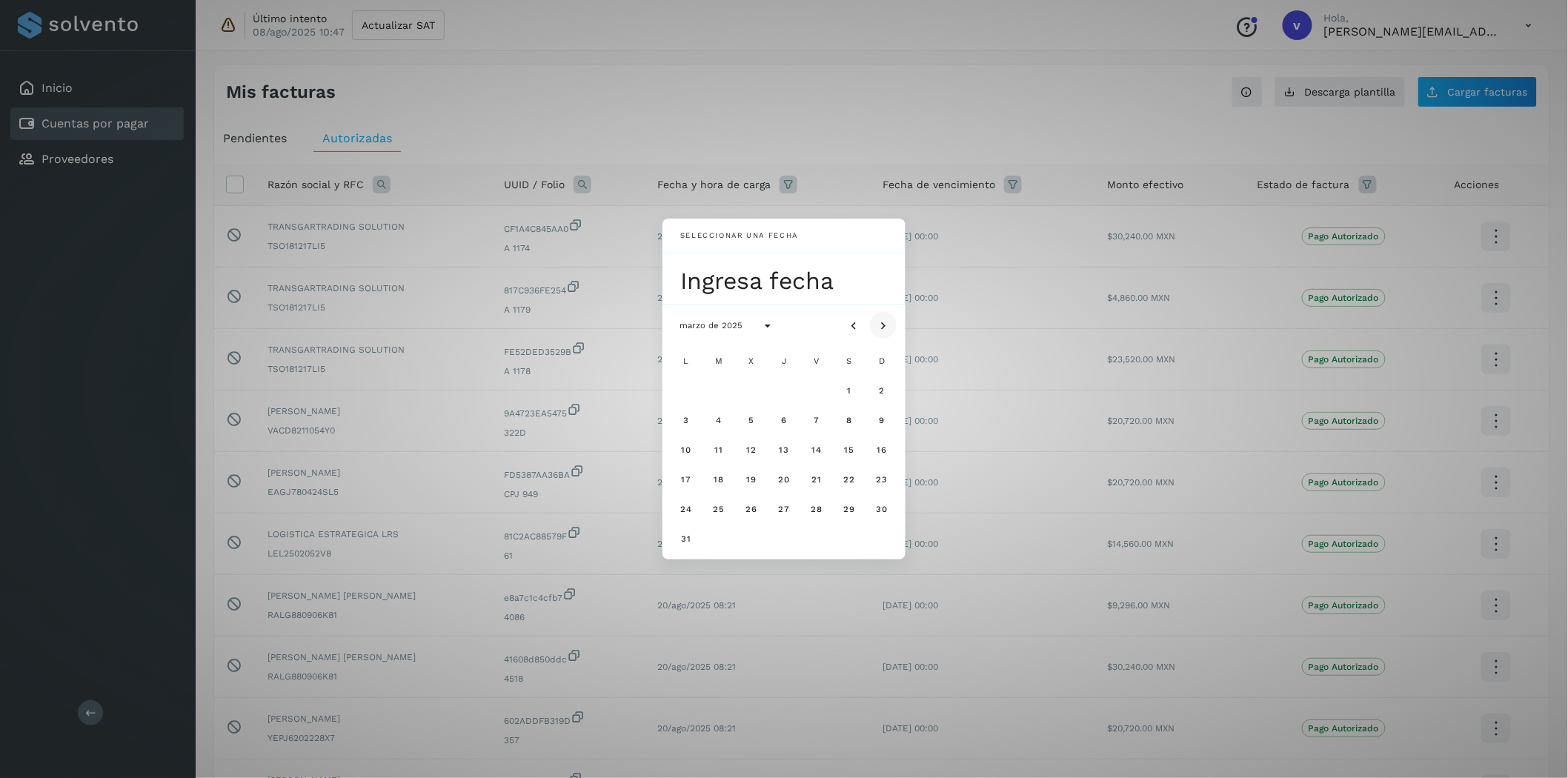
click at [882, 323] on icon "Mes siguiente" at bounding box center [883, 326] width 15 height 15
click at [824, 450] on button "18" at bounding box center [817, 449] width 27 height 27
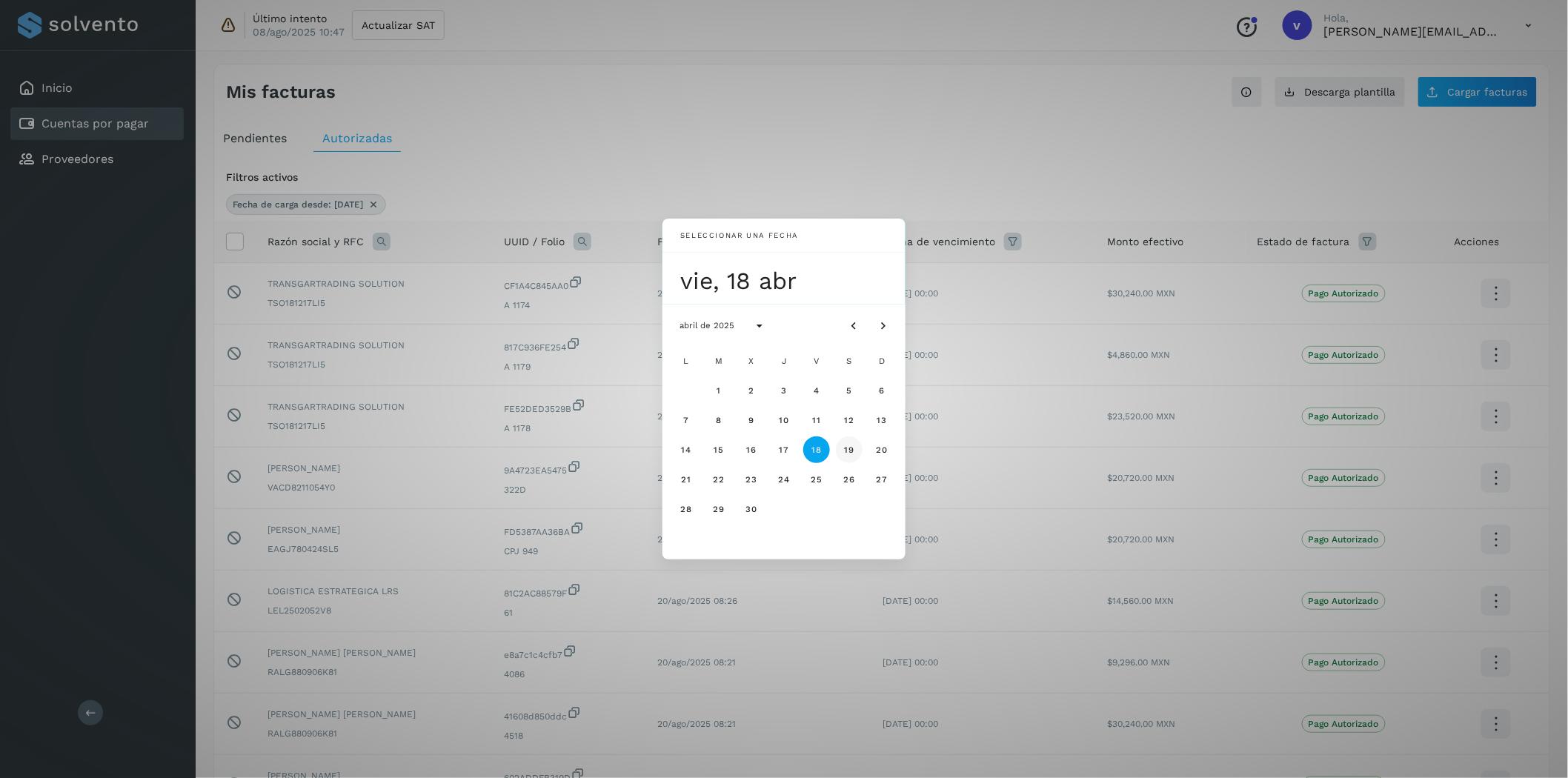
click at [850, 448] on span "19" at bounding box center [848, 449] width 11 height 11
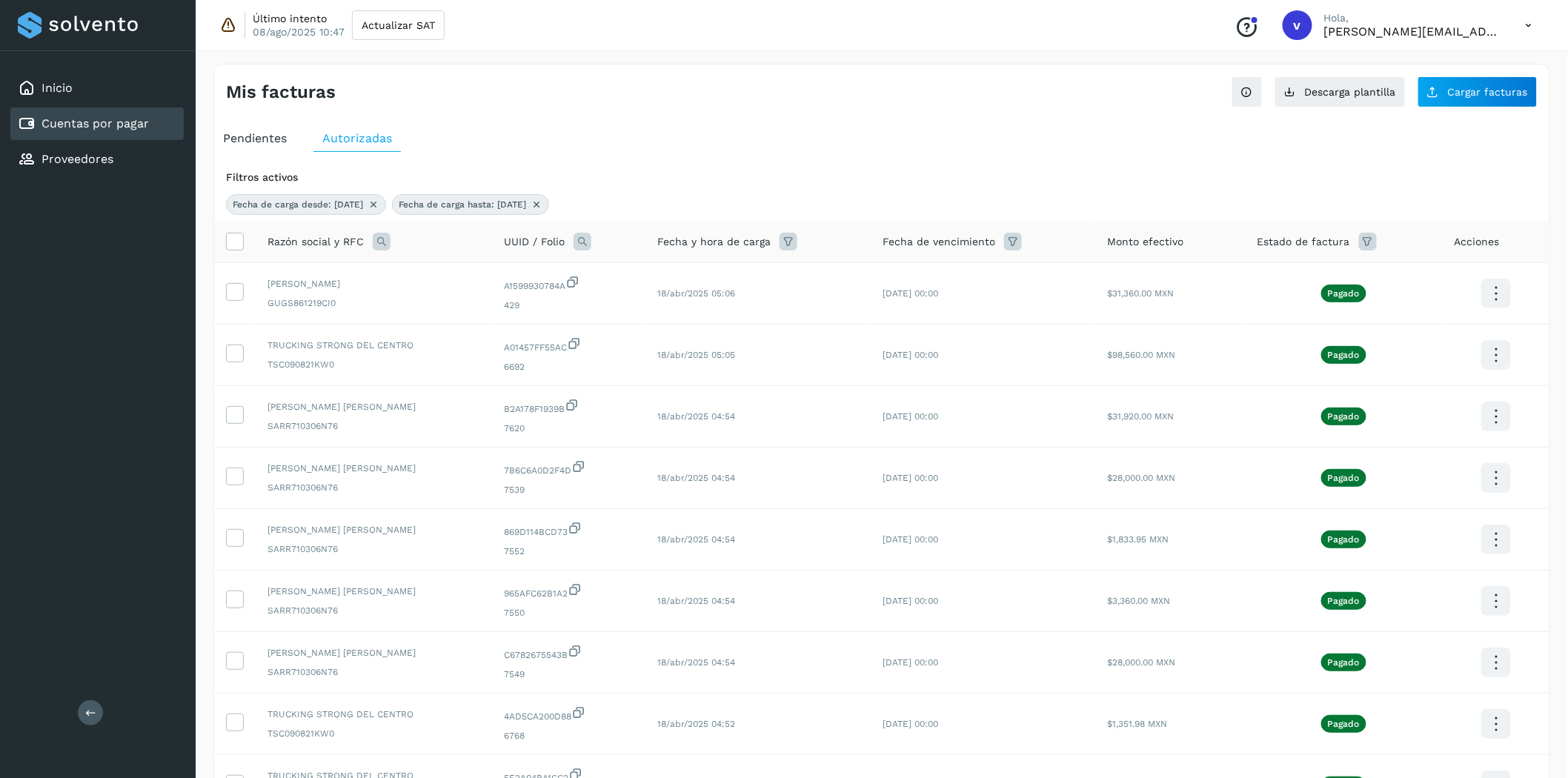
click at [226, 248] on div at bounding box center [235, 242] width 18 height 18
click at [239, 239] on icon at bounding box center [235, 241] width 16 height 16
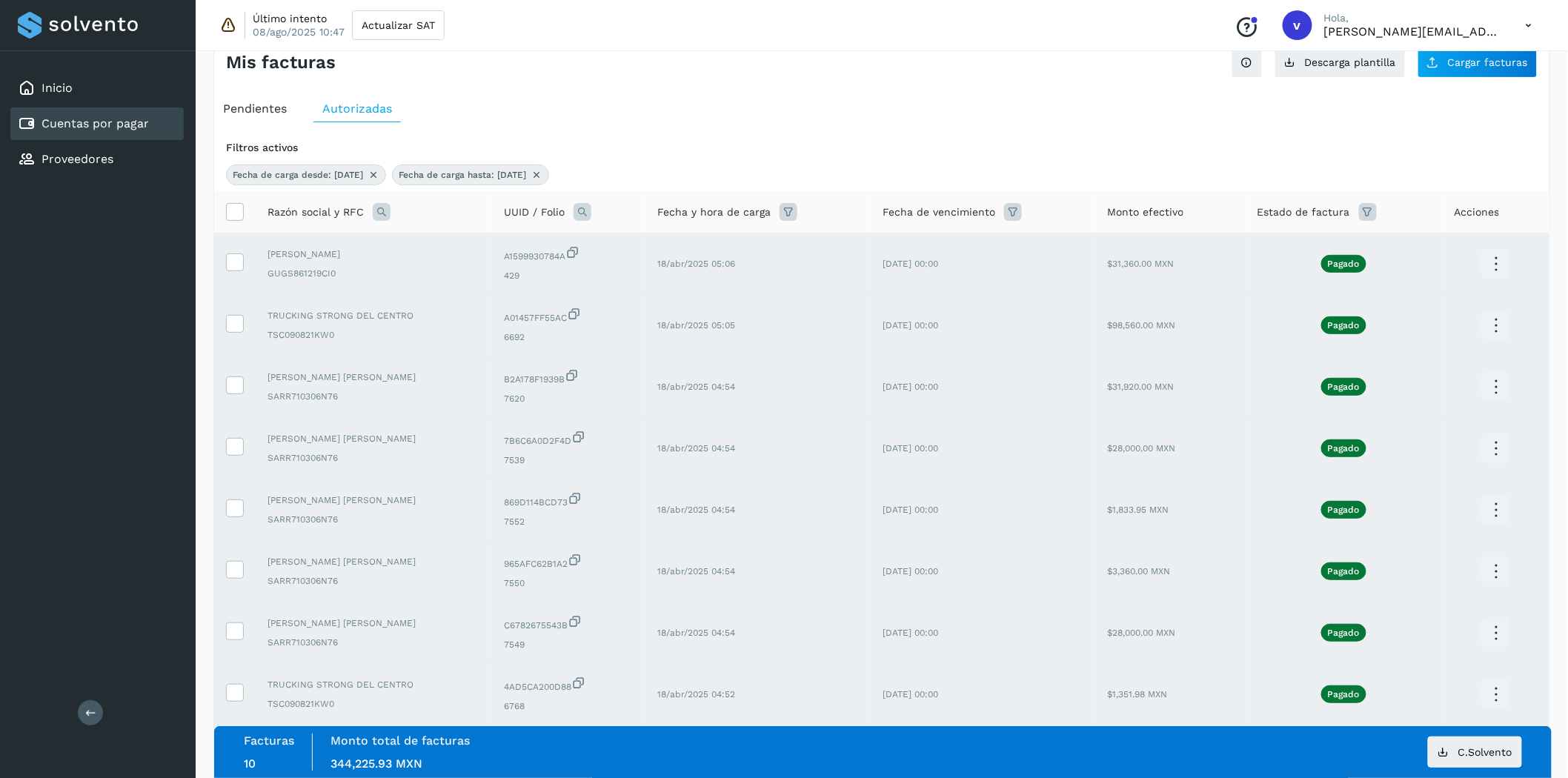
scroll to position [82, 0]
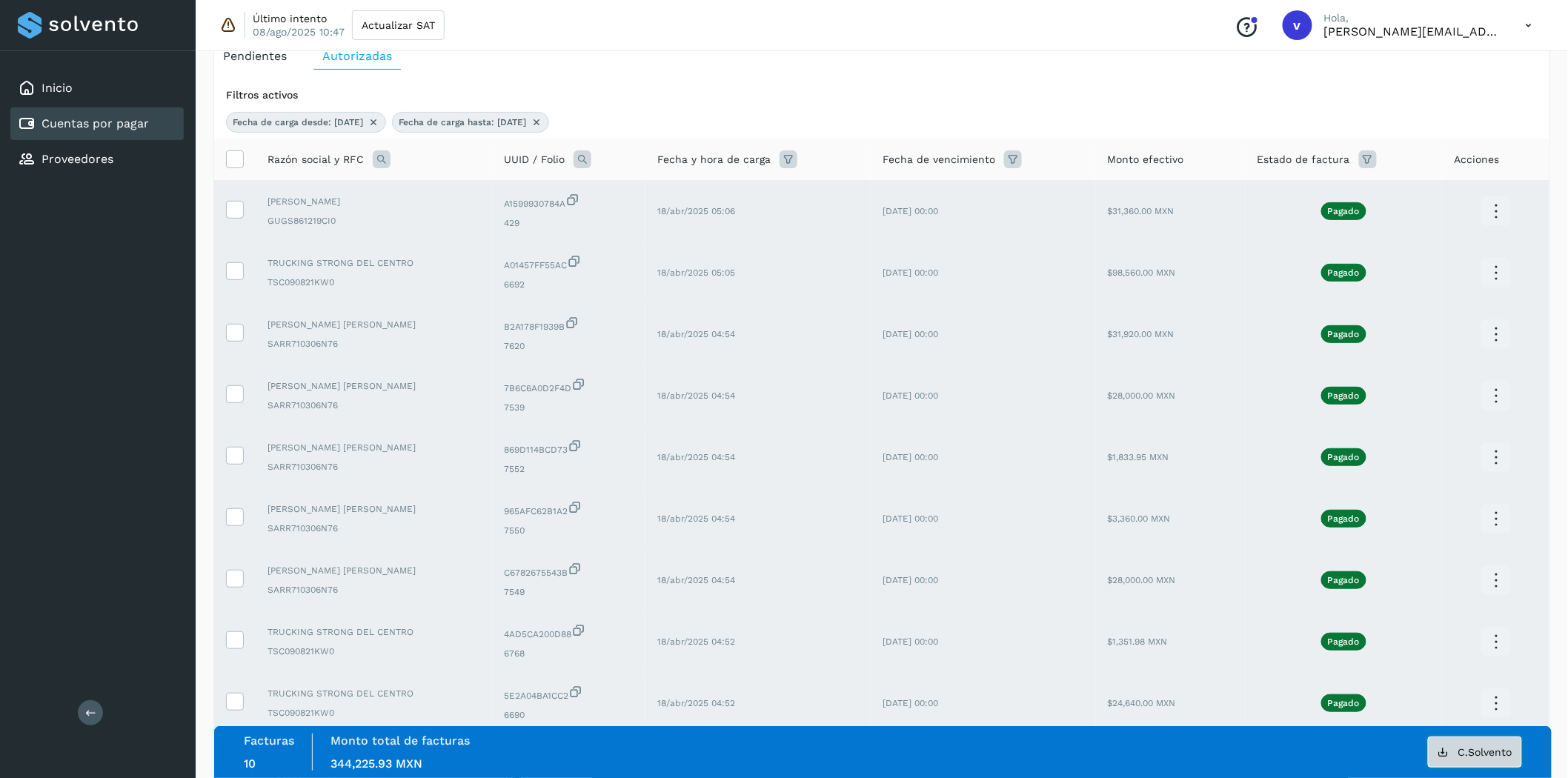
click at [1455, 749] on button "C.Solvento" at bounding box center [1474, 752] width 94 height 32
click at [230, 162] on icon at bounding box center [235, 158] width 16 height 16
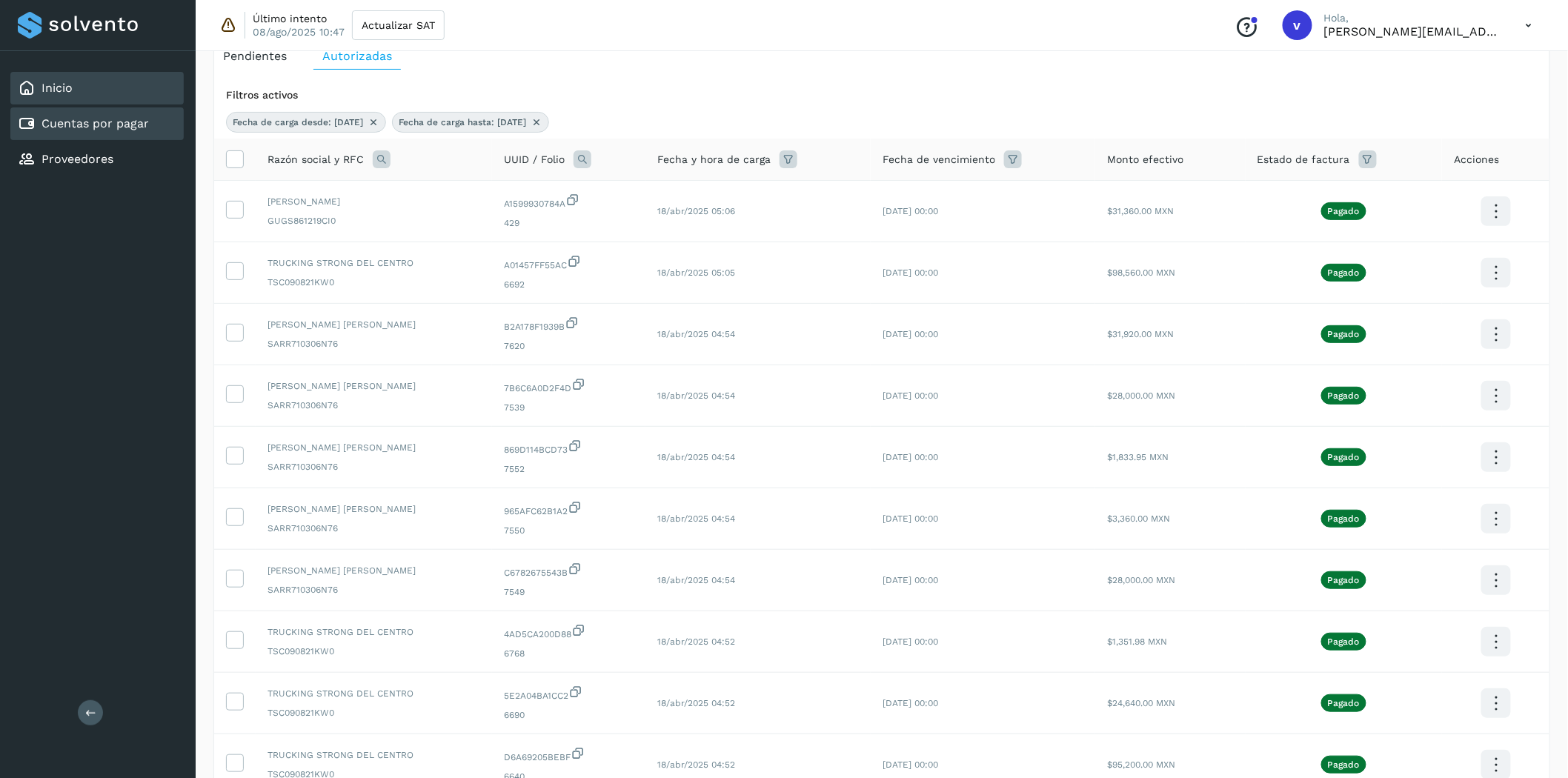
click at [86, 90] on div "Inicio" at bounding box center [98, 88] width 174 height 33
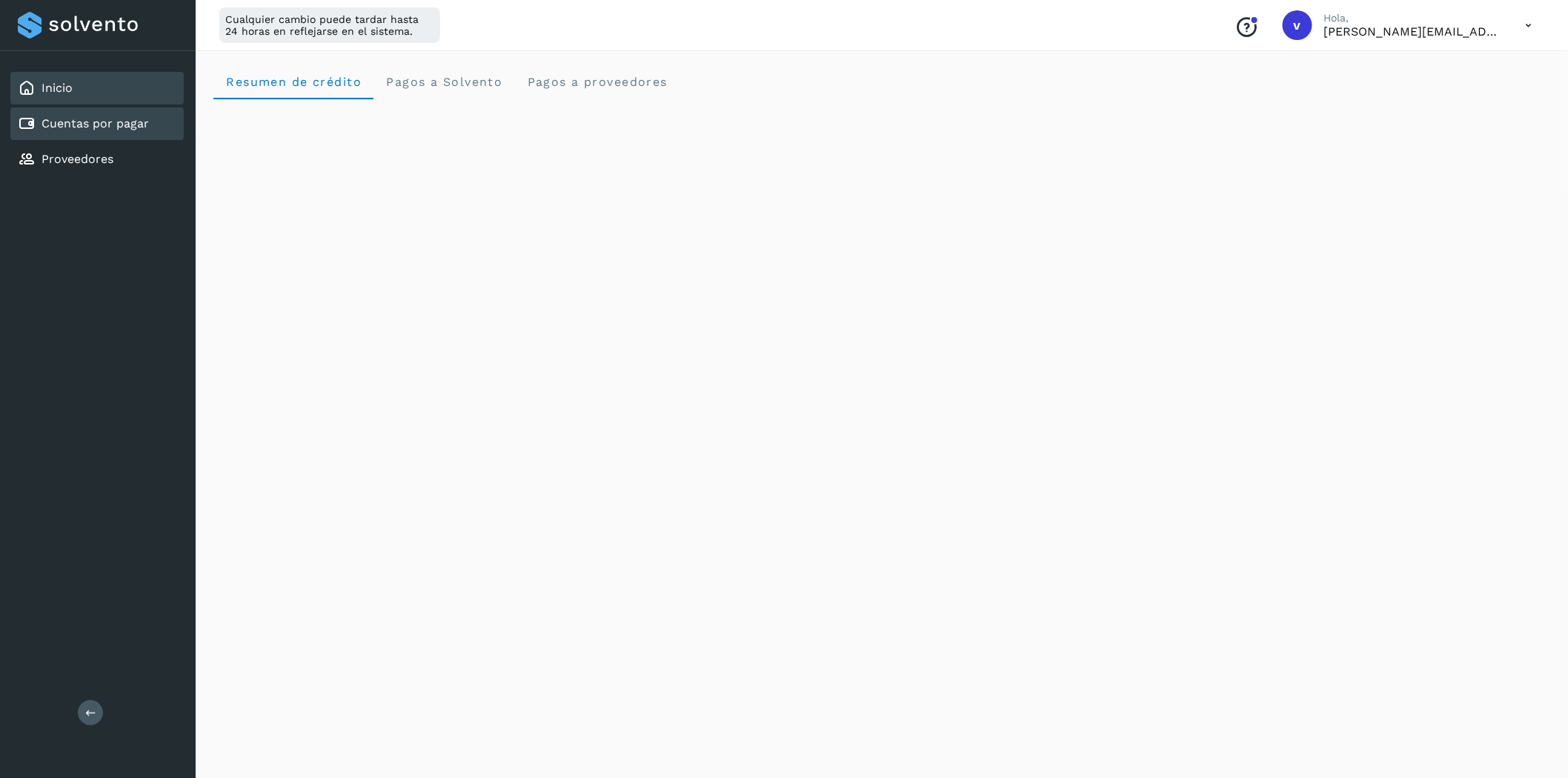
click at [88, 128] on link "Cuentas por pagar" at bounding box center [95, 123] width 108 height 14
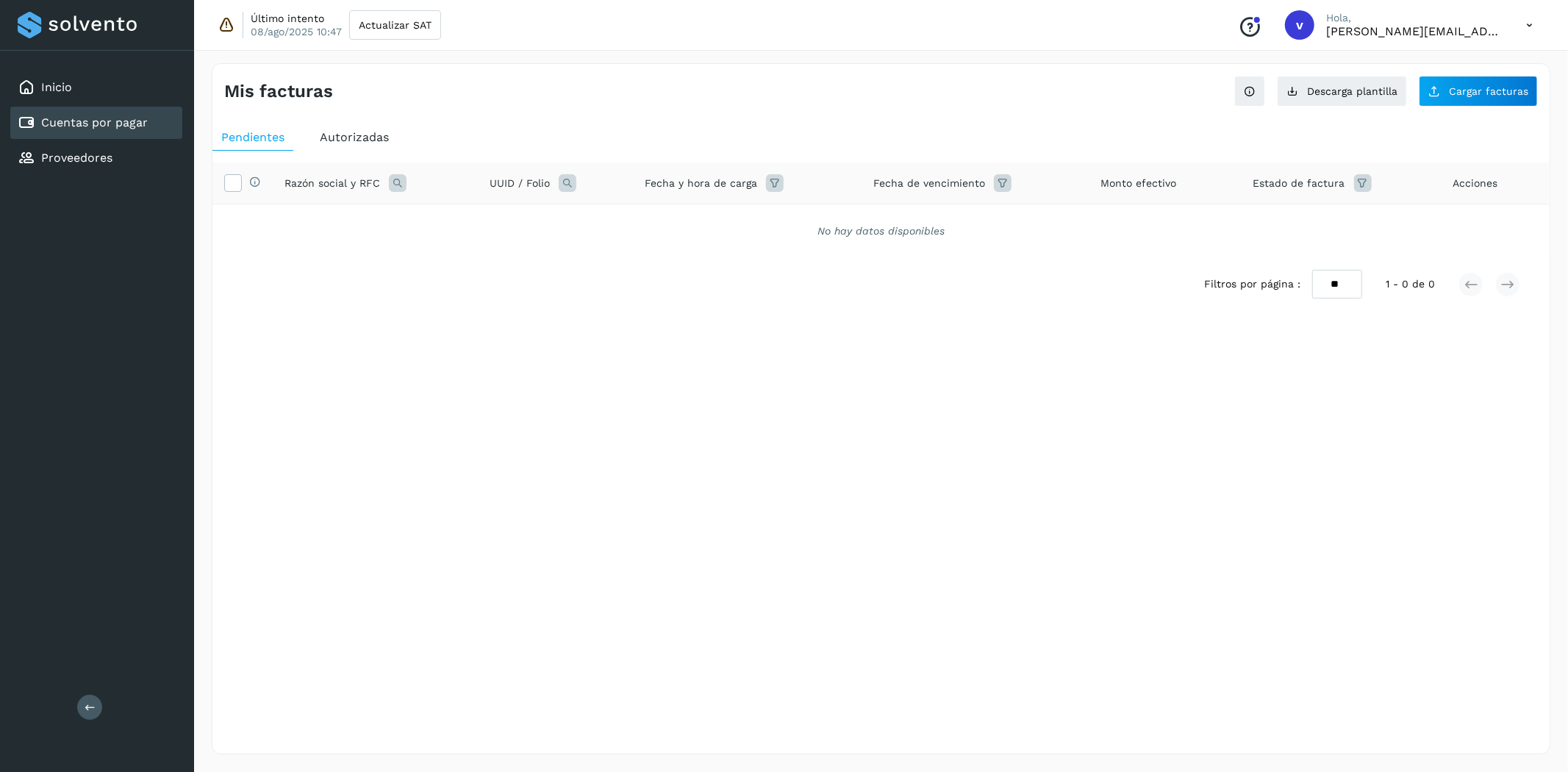
click at [773, 188] on icon at bounding box center [775, 183] width 18 height 18
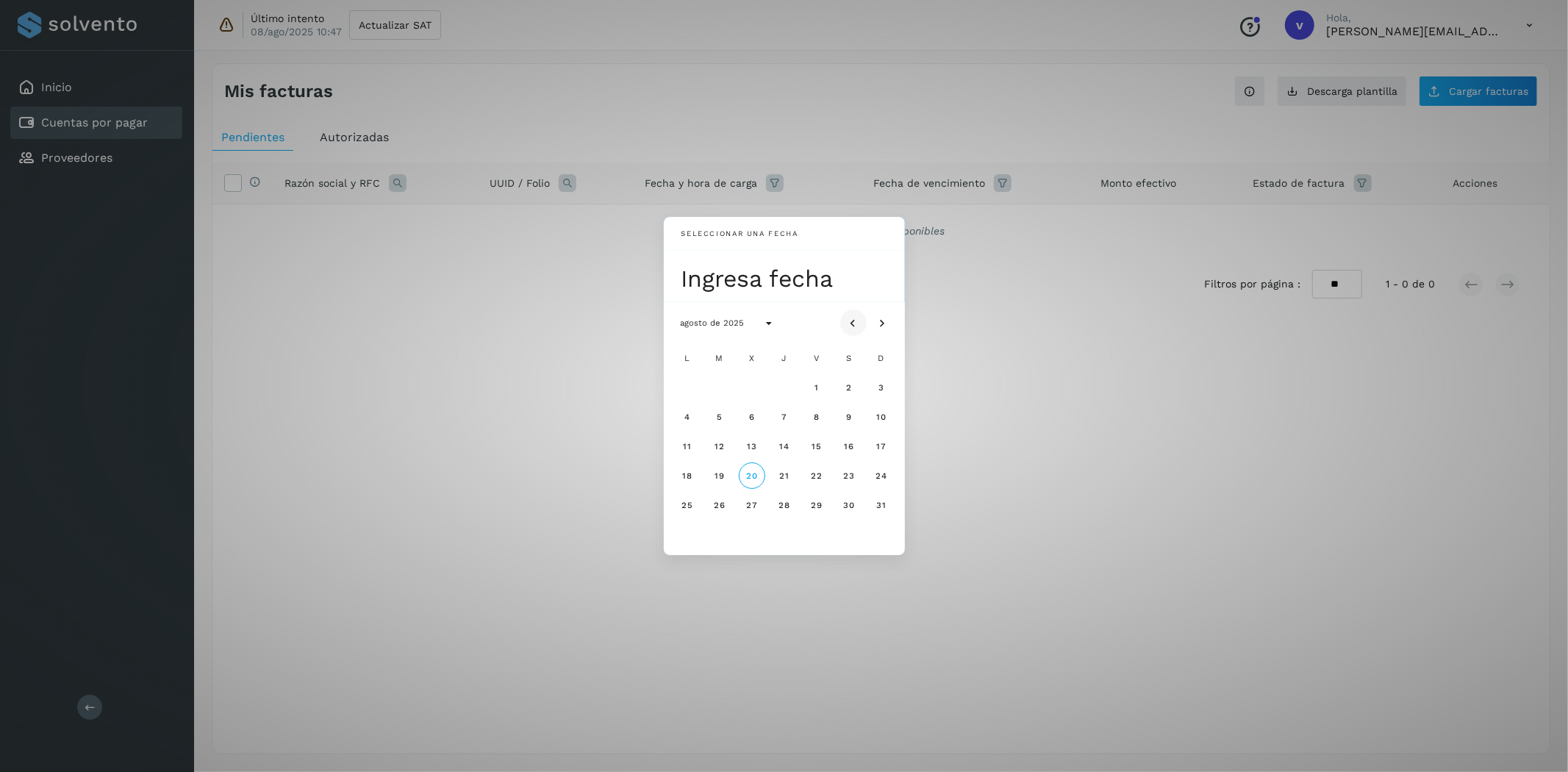
click at [853, 319] on icon "Mes anterior" at bounding box center [853, 323] width 15 height 15
click at [817, 479] on span "25" at bounding box center [816, 475] width 13 height 11
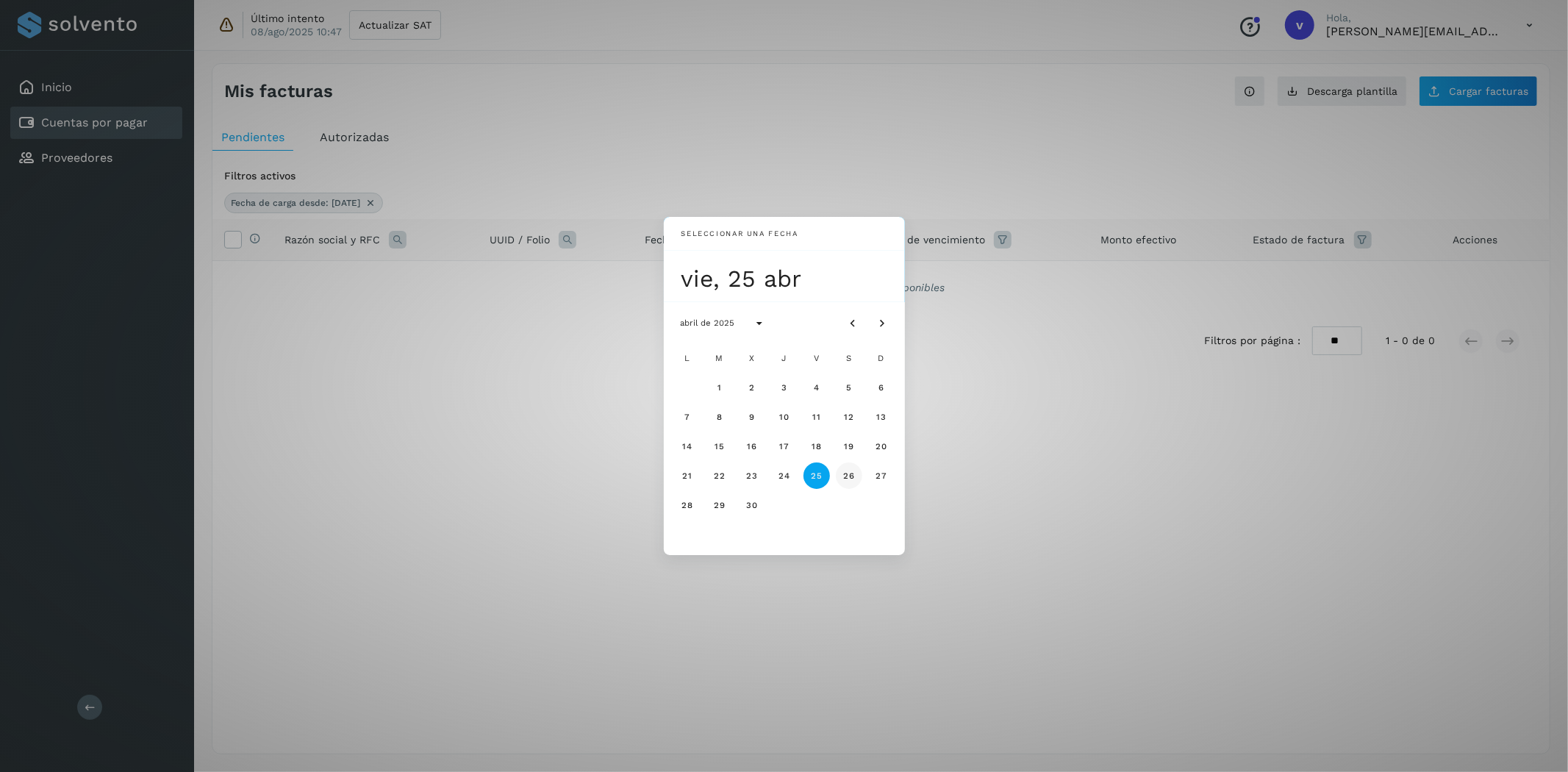
click at [839, 482] on button "26" at bounding box center [848, 475] width 26 height 26
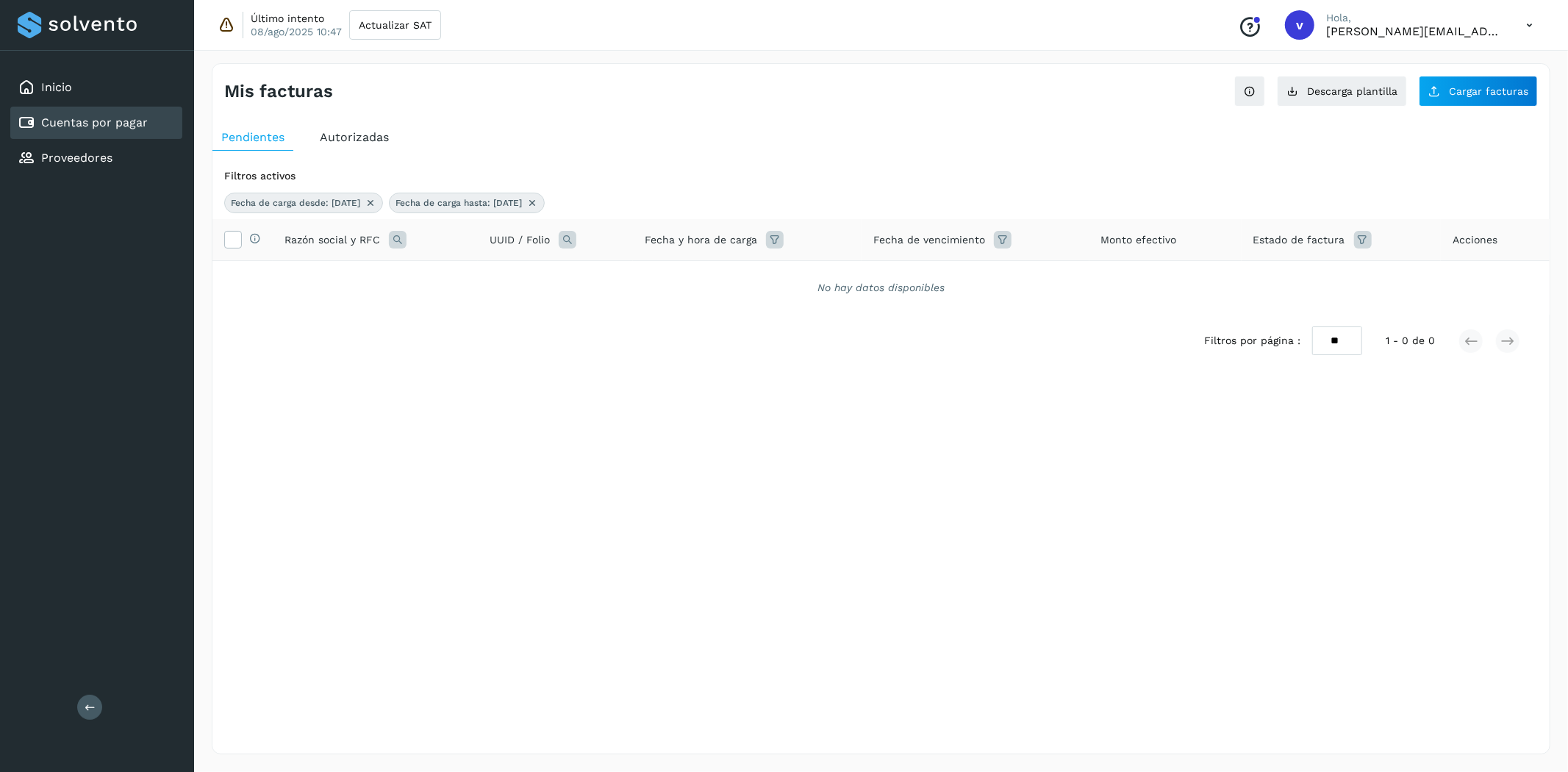
click at [376, 201] on icon at bounding box center [370, 203] width 12 height 12
click at [373, 201] on icon at bounding box center [367, 203] width 12 height 12
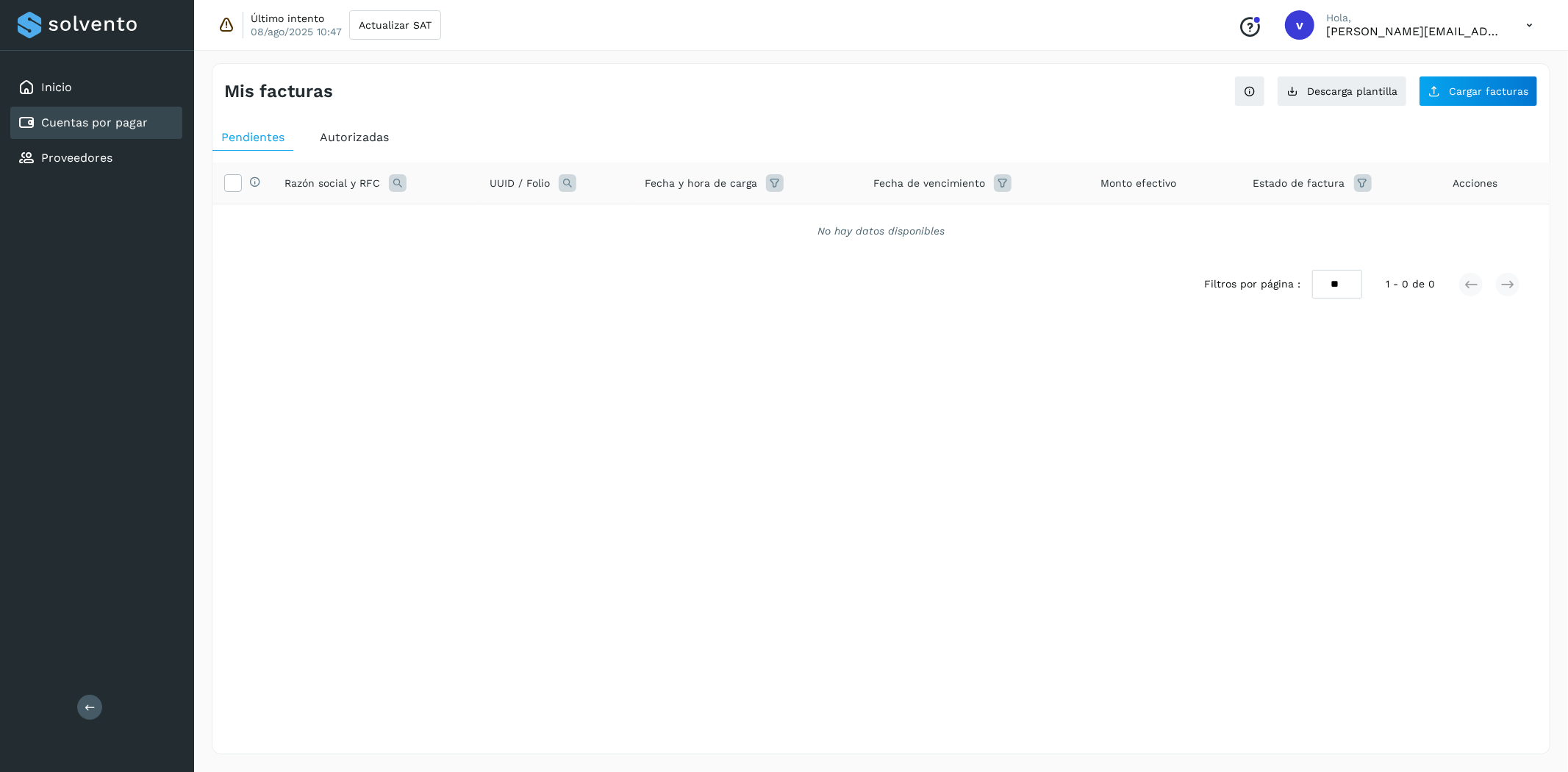
click at [1002, 185] on icon at bounding box center [1003, 183] width 18 height 18
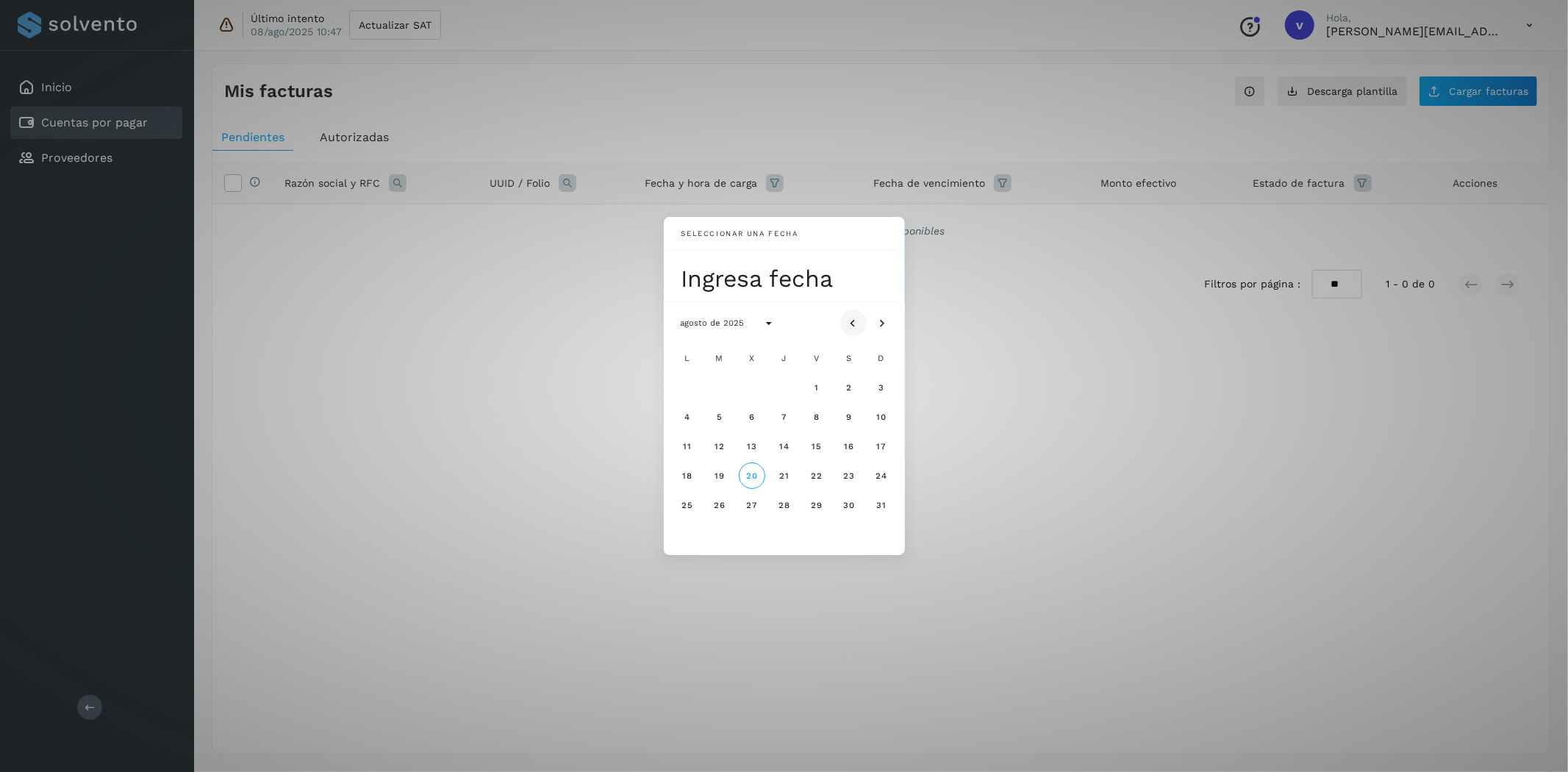
click at [855, 325] on icon "Mes anterior" at bounding box center [853, 323] width 15 height 15
click at [924, 282] on div "Seleccionar una fecha Ingresa fecha abril de 2025 L M X J V S D 1 2 3 4 5 6 7 8…" at bounding box center [784, 386] width 1568 height 772
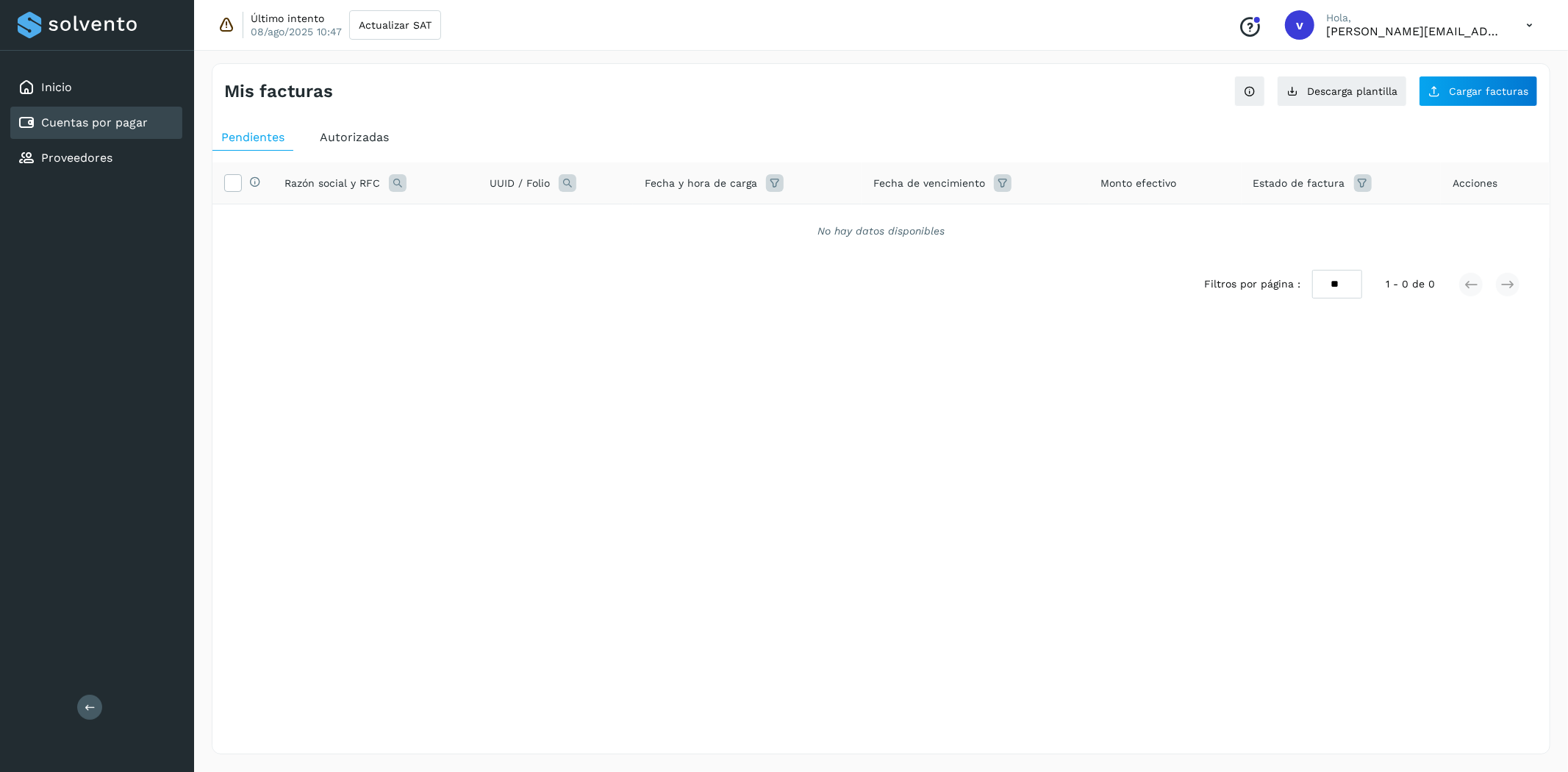
click at [768, 181] on icon at bounding box center [775, 183] width 18 height 18
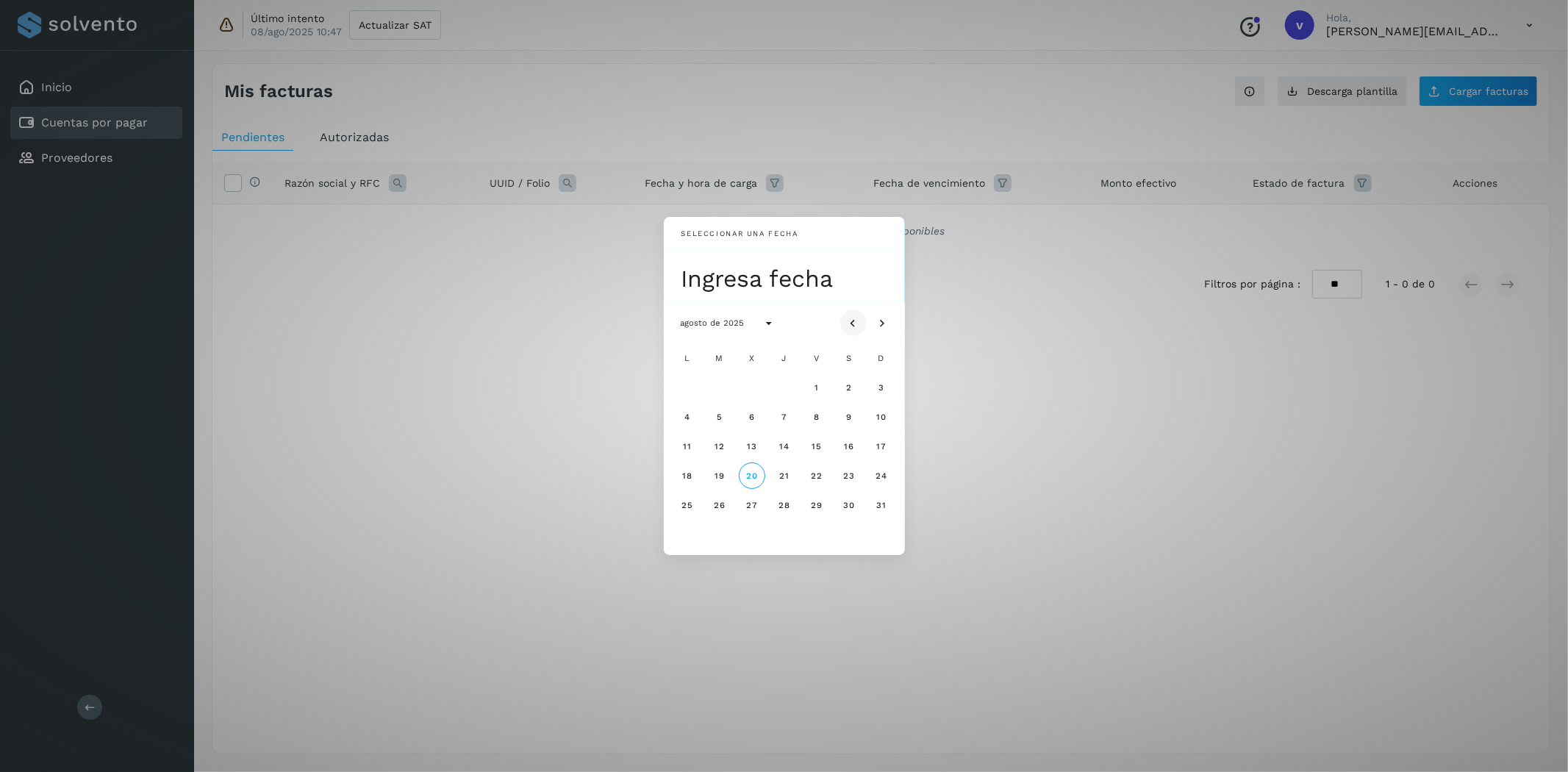
click at [846, 324] on icon "Mes anterior" at bounding box center [853, 323] width 15 height 15
click at [846, 323] on icon "Mes anterior" at bounding box center [853, 323] width 15 height 15
click at [816, 476] on span "25" at bounding box center [816, 475] width 13 height 11
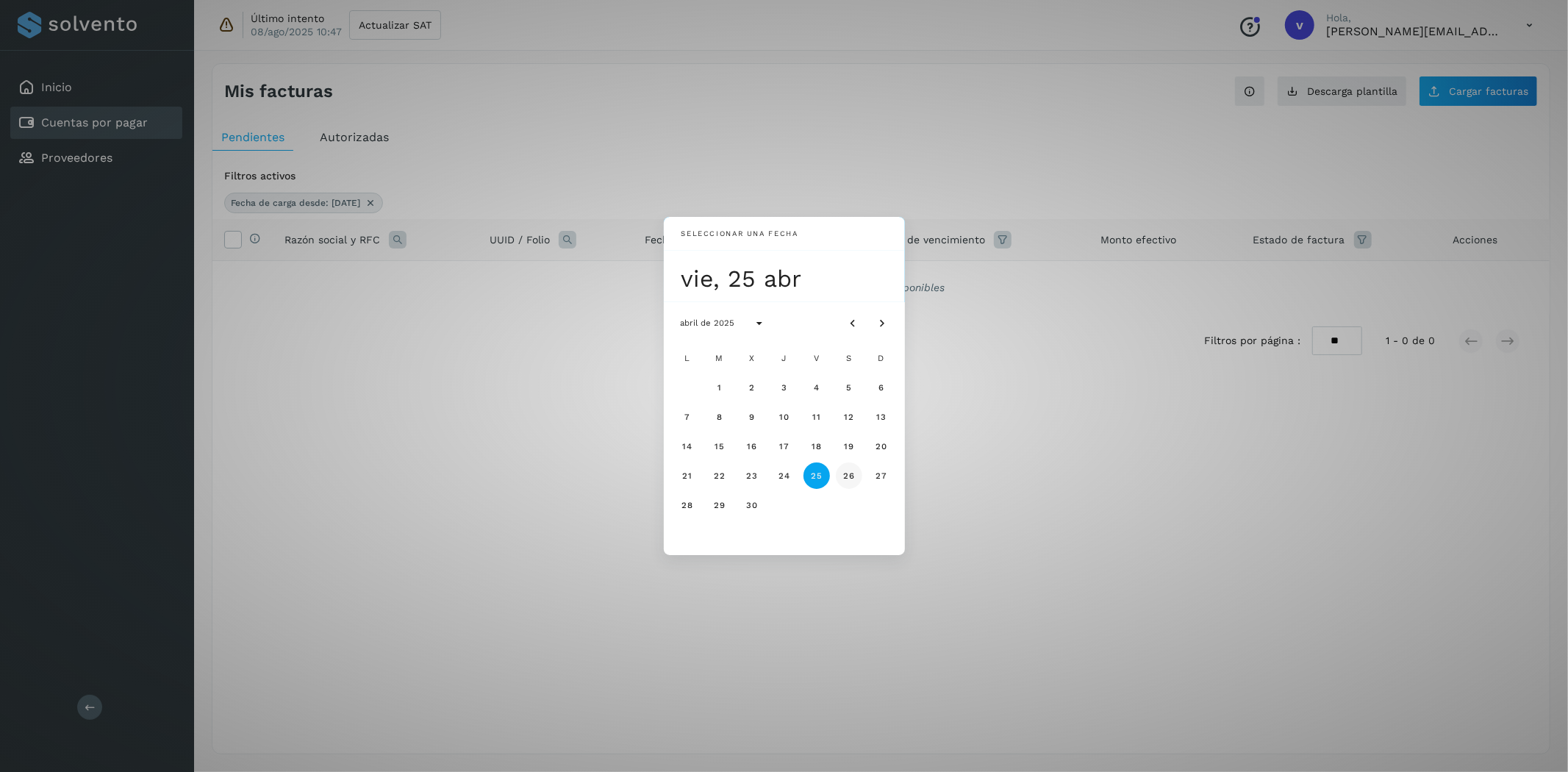
click at [851, 481] on button "26" at bounding box center [848, 475] width 26 height 26
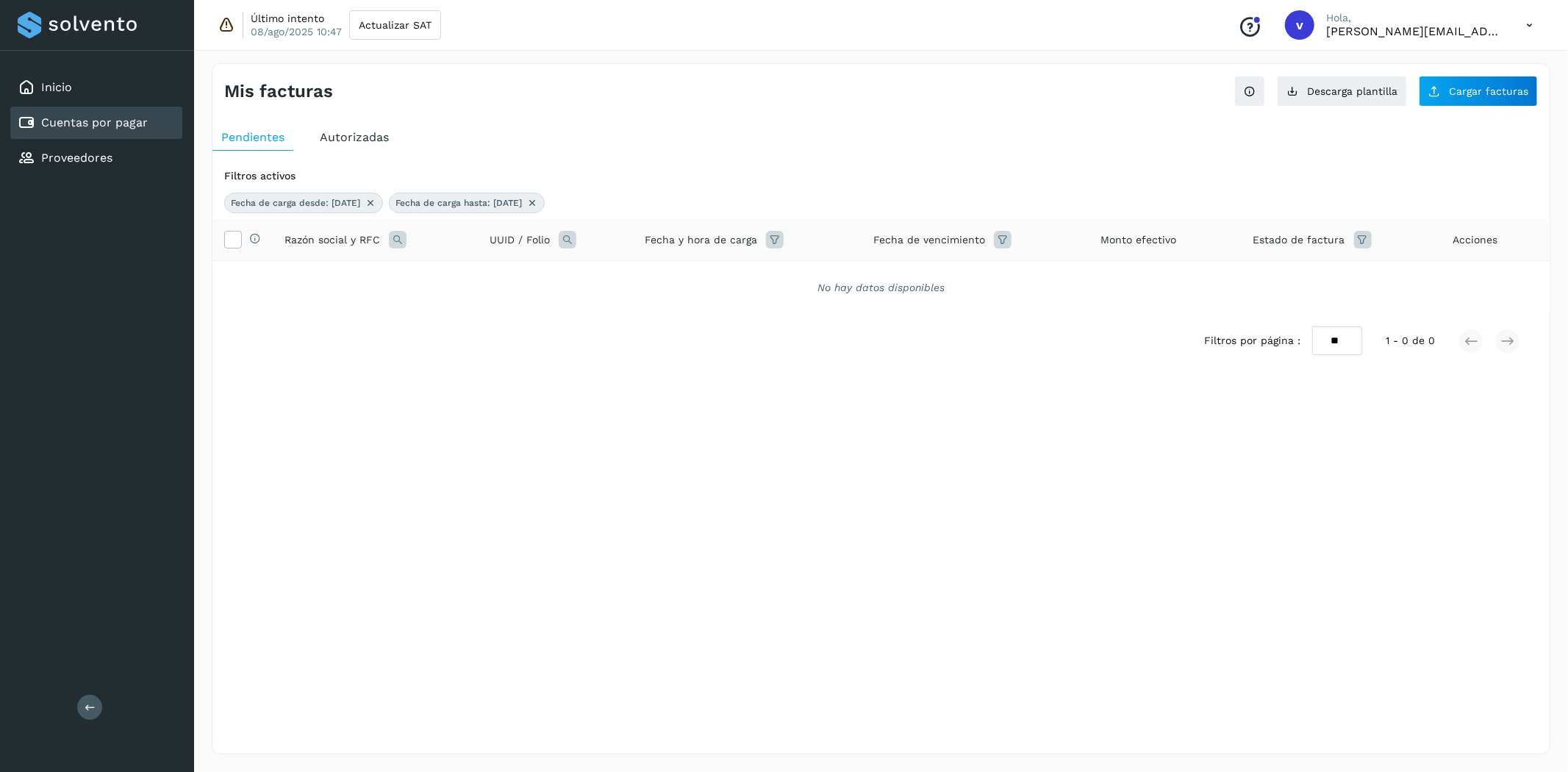
click at [840, 553] on div "Mis facturas Ver instrucciones para cargar Facturas Descarga plantilla Cargar f…" at bounding box center [880, 410] width 1339 height 692
click at [347, 125] on div "Autorizadas" at bounding box center [354, 137] width 87 height 26
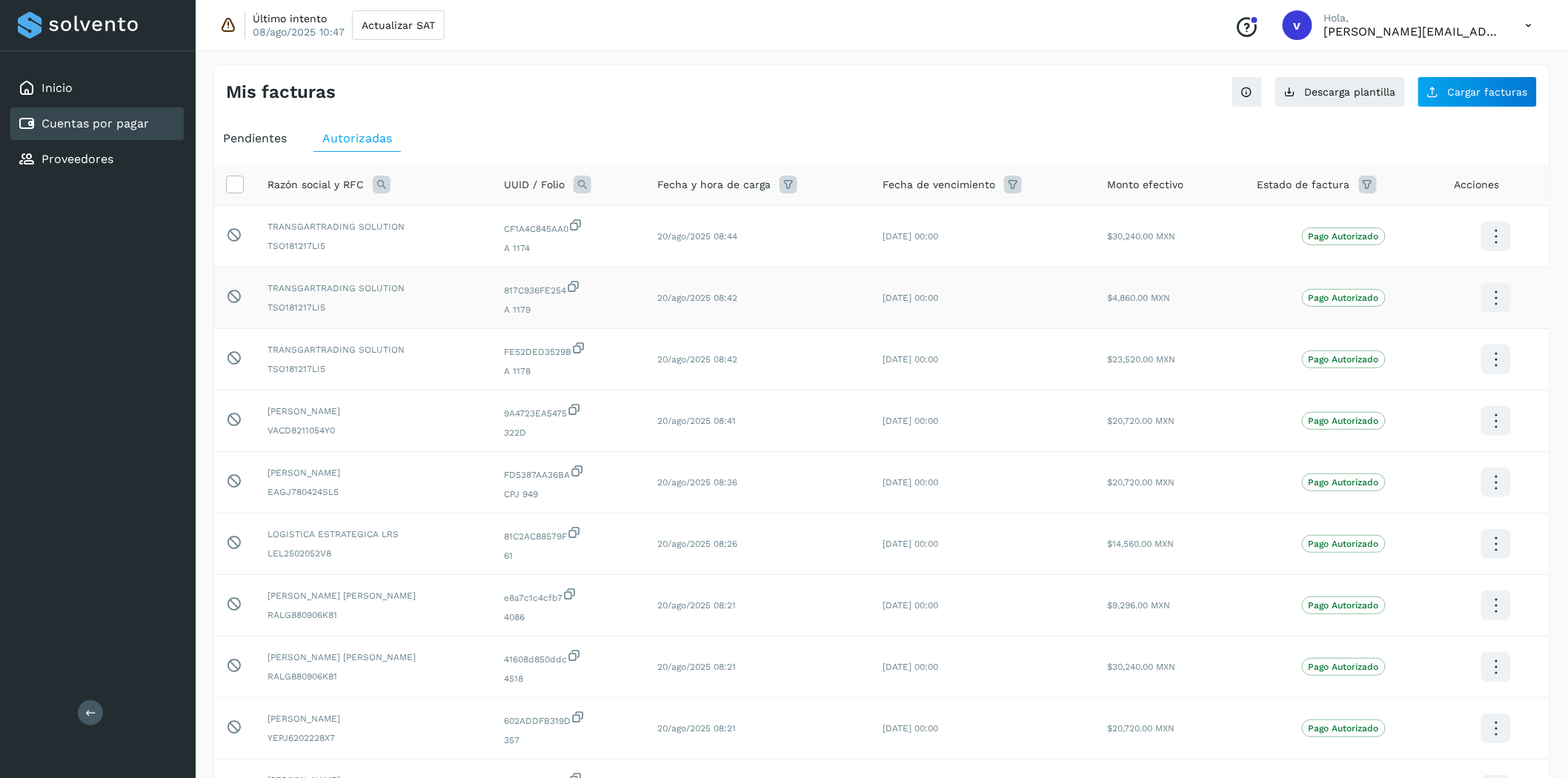
drag, startPoint x: 1023, startPoint y: 184, endPoint x: 893, endPoint y: 319, distance: 187.4
click at [893, 319] on table "Razón social y RFC UUID / Folio Fecha y hora de carga Fecha de vencimiento Mont…" at bounding box center [882, 493] width 1336 height 658
click at [788, 180] on icon at bounding box center [789, 185] width 18 height 18
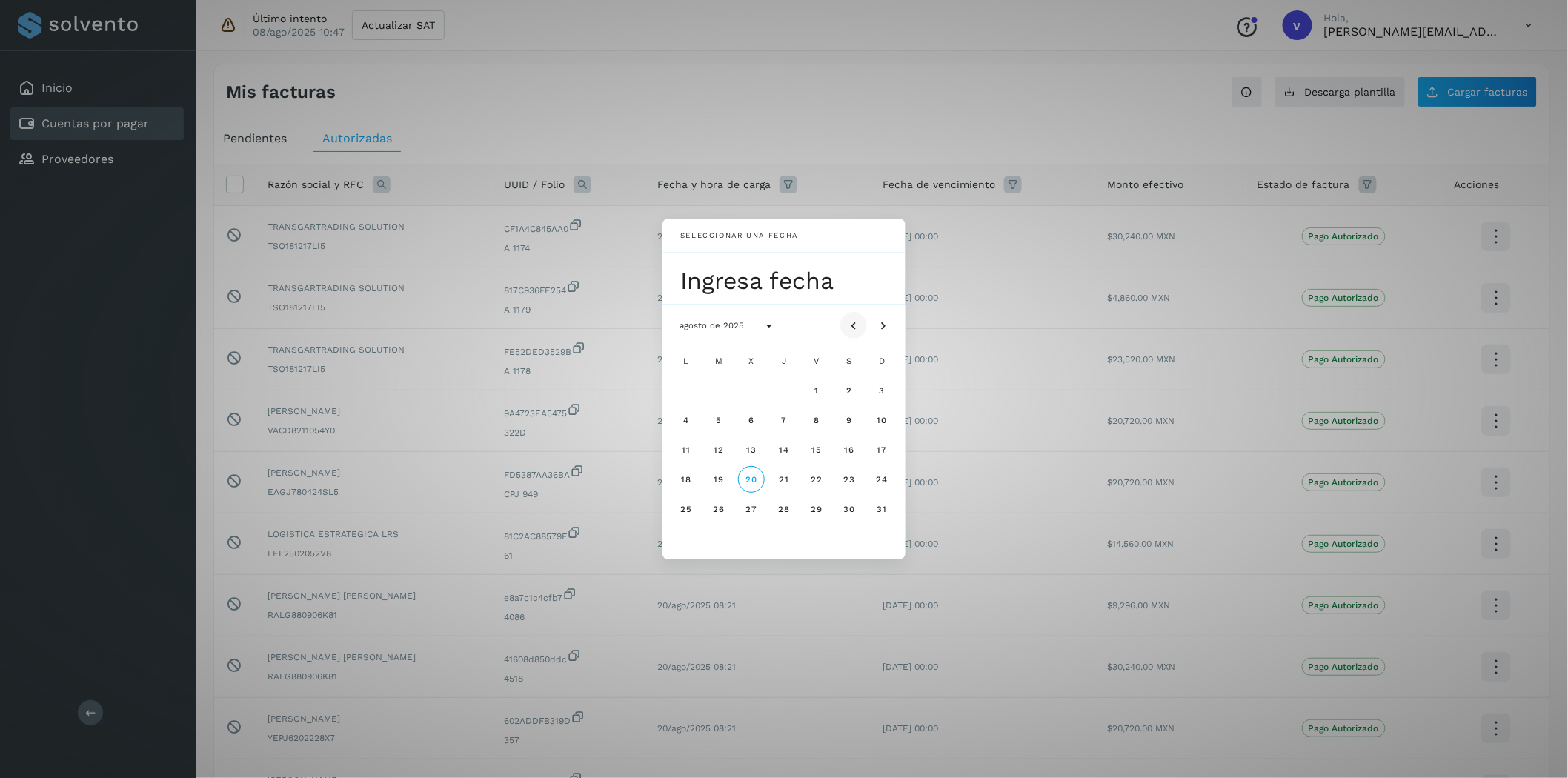
click at [861, 322] on button "Mes anterior" at bounding box center [853, 325] width 27 height 27
click at [820, 488] on button "25" at bounding box center [817, 479] width 27 height 27
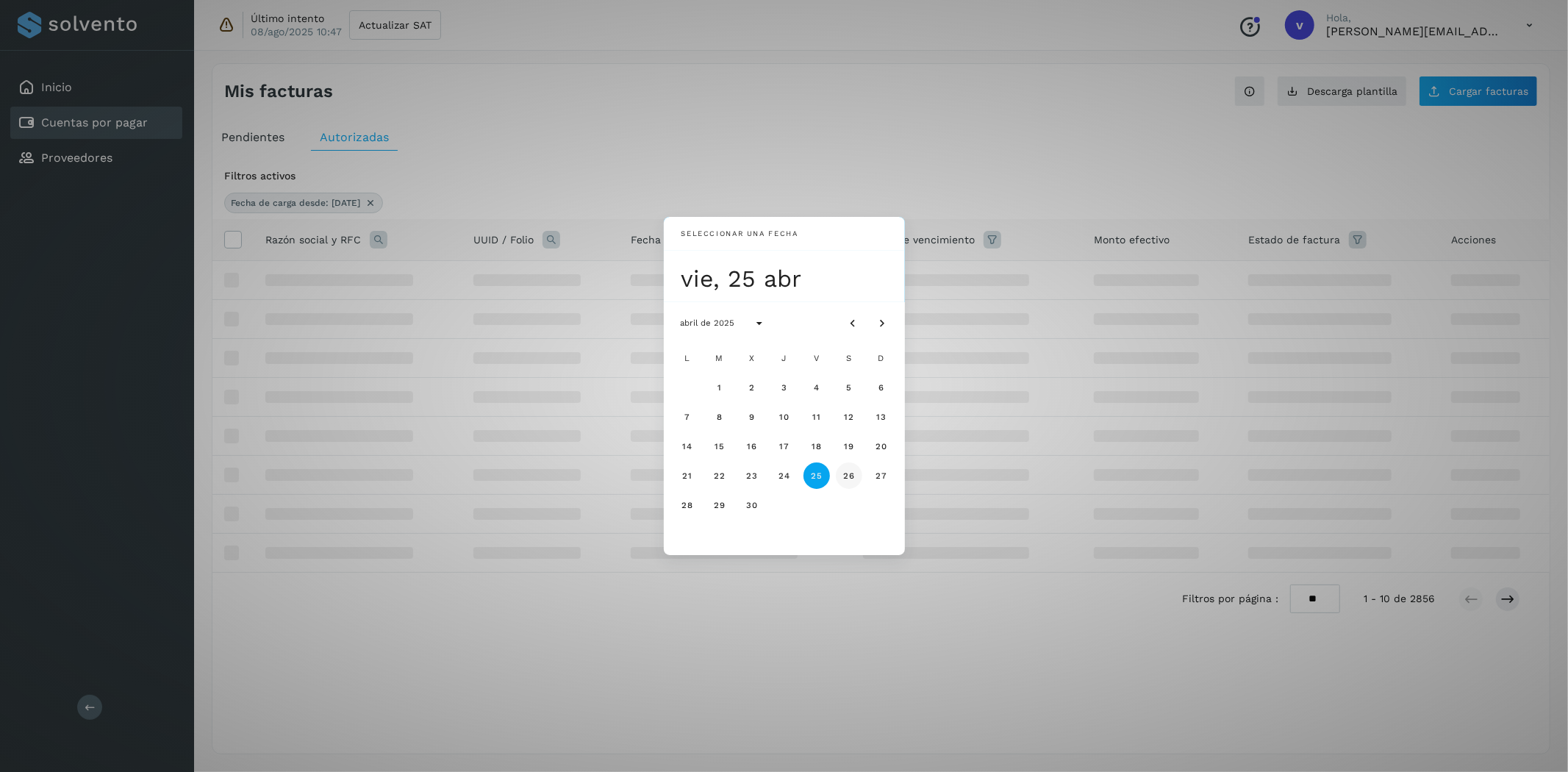
click at [839, 479] on button "26" at bounding box center [848, 475] width 26 height 26
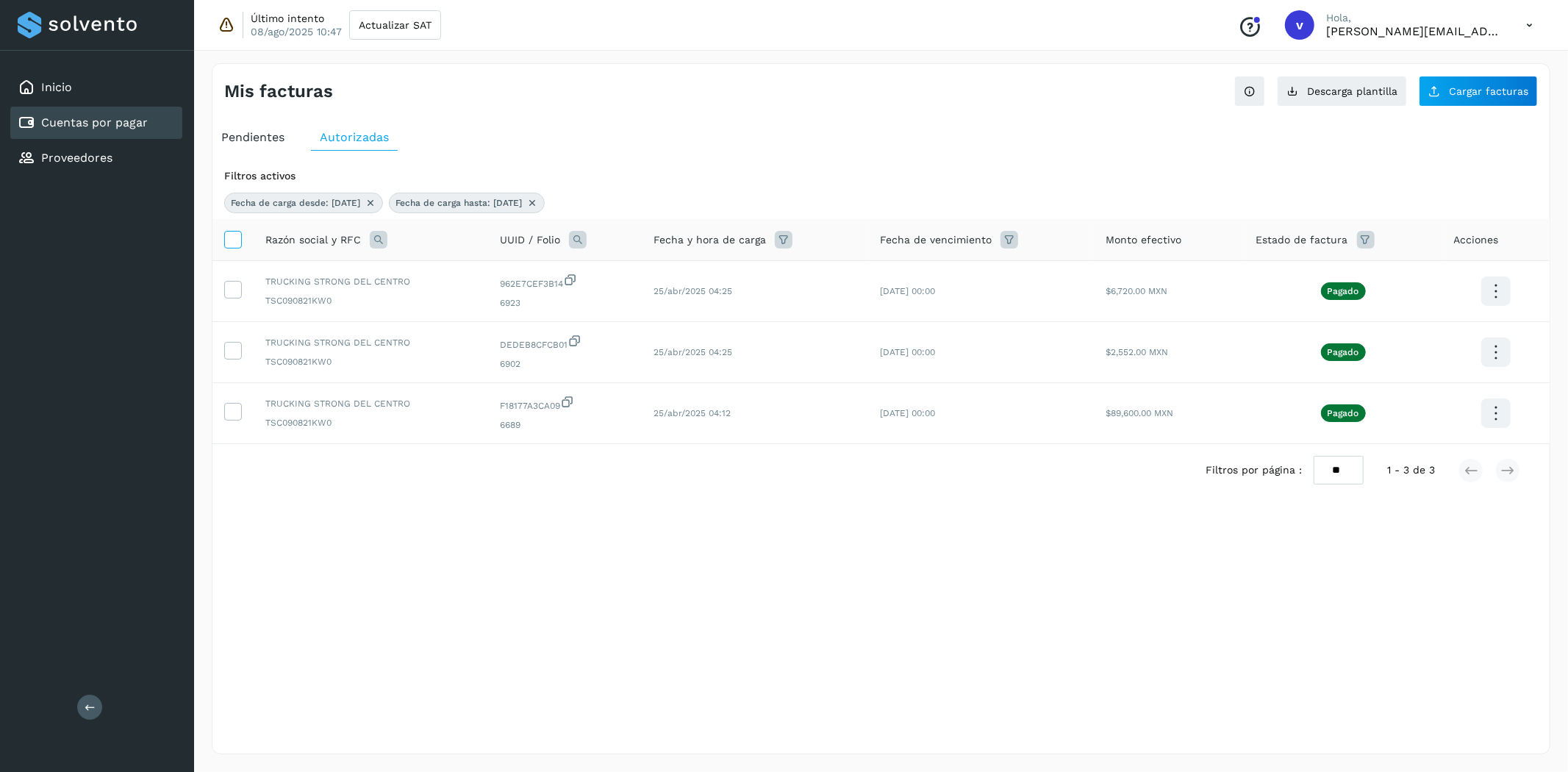
click at [225, 240] on icon at bounding box center [233, 239] width 16 height 16
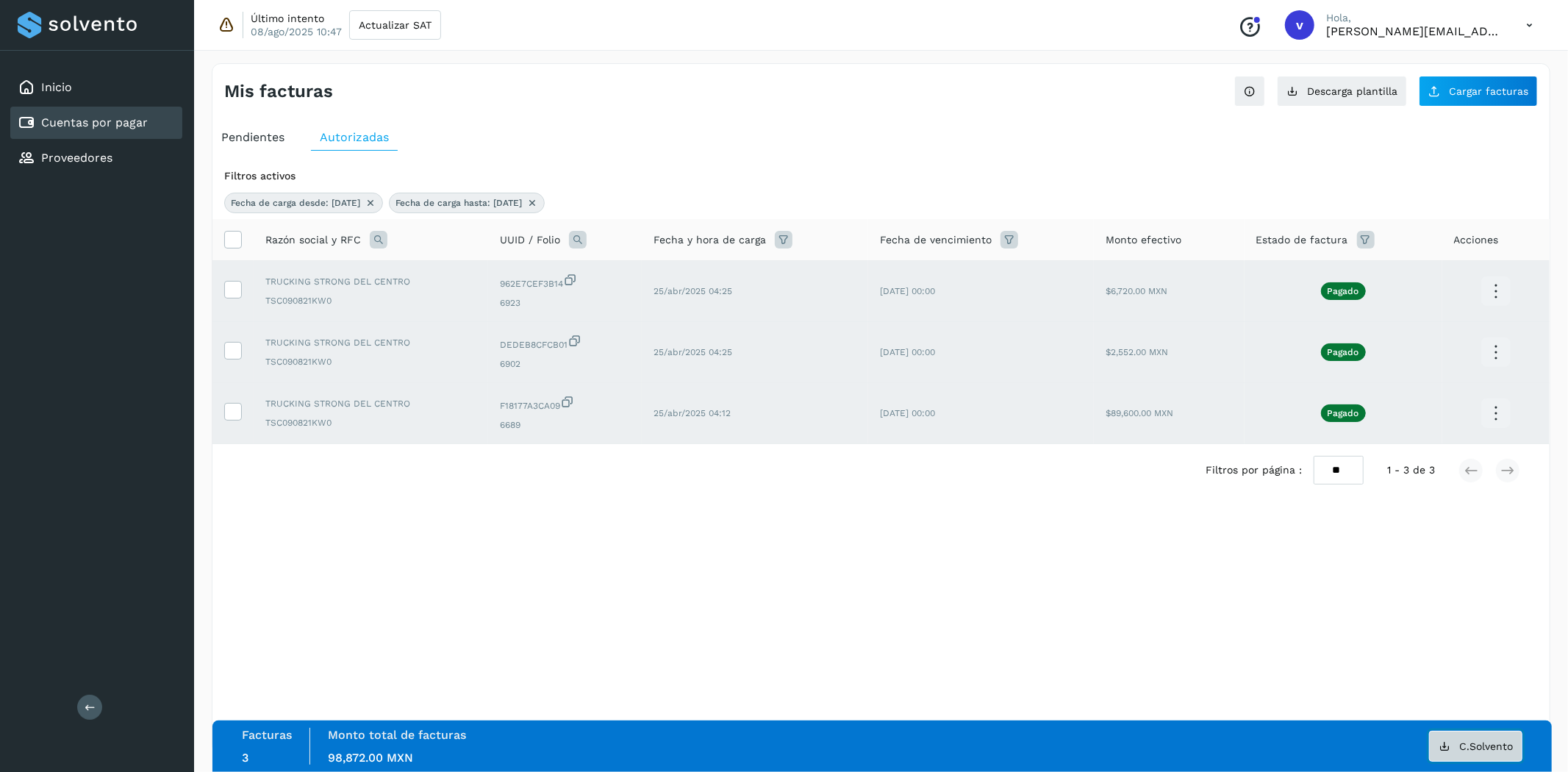
click at [1460, 744] on span "C.Solvento" at bounding box center [1486, 747] width 54 height 11
